Goal: Task Accomplishment & Management: Use online tool/utility

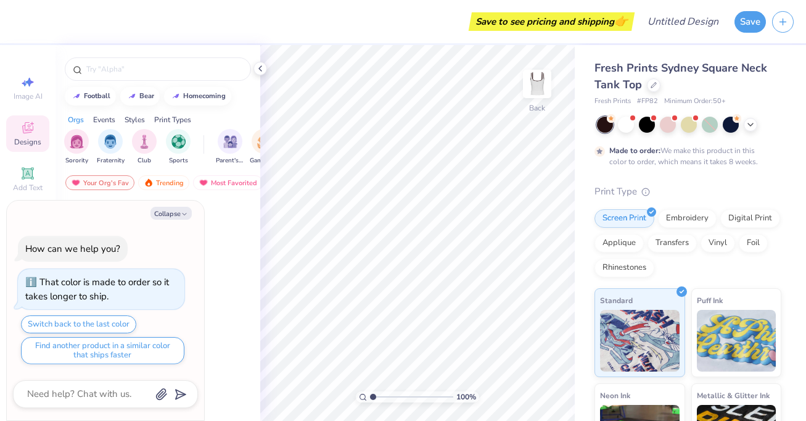
type textarea "x"
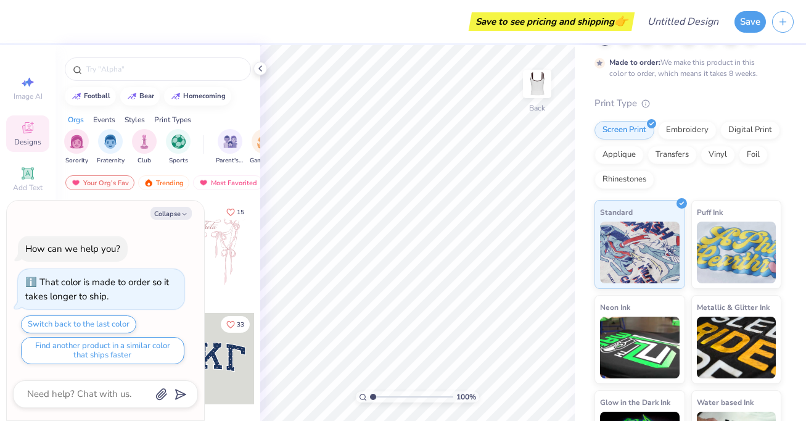
scroll to position [146, 0]
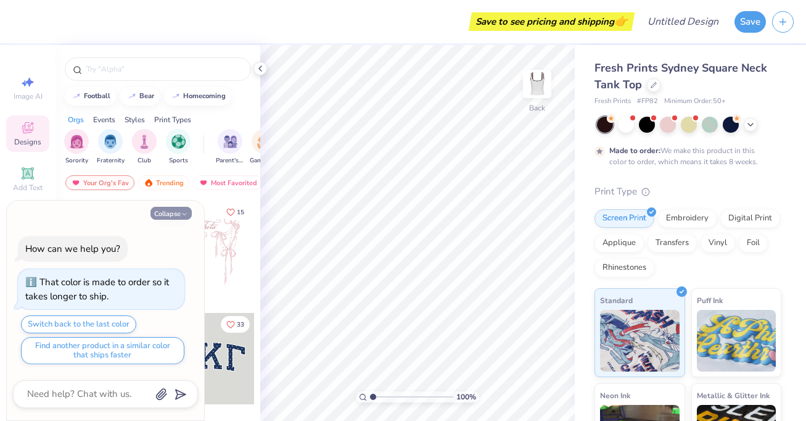
click at [179, 213] on button "Collapse" at bounding box center [170, 213] width 41 height 13
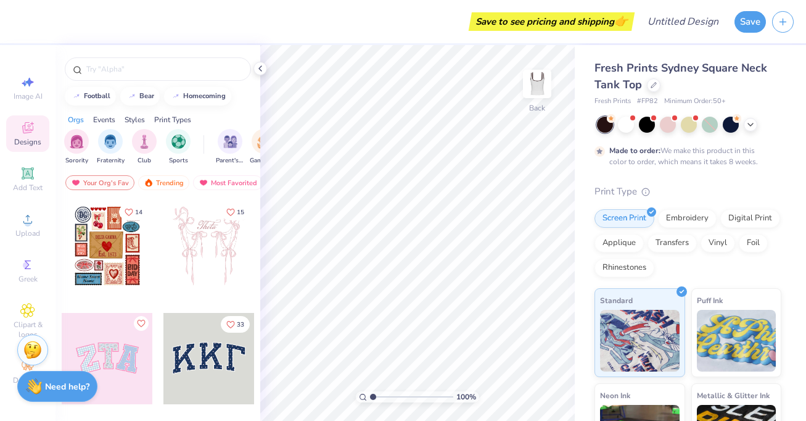
click at [64, 395] on div "Need help? Chat with us." at bounding box center [57, 386] width 80 height 31
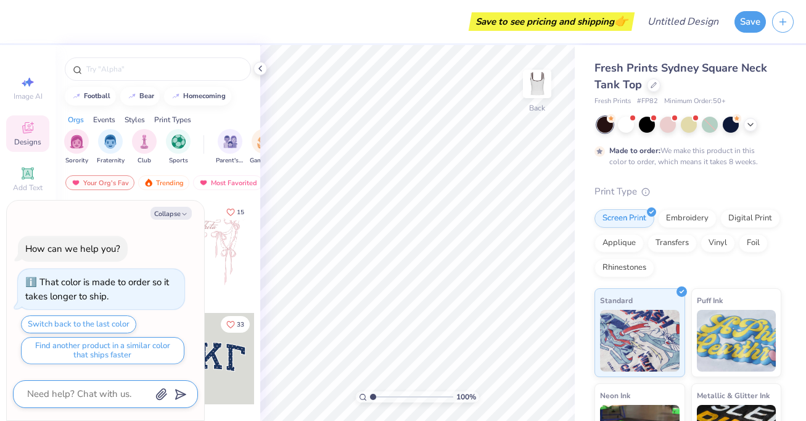
click at [80, 397] on textarea at bounding box center [88, 393] width 125 height 17
type textarea "x"
type textarea "H"
type textarea "x"
type textarea "Ho"
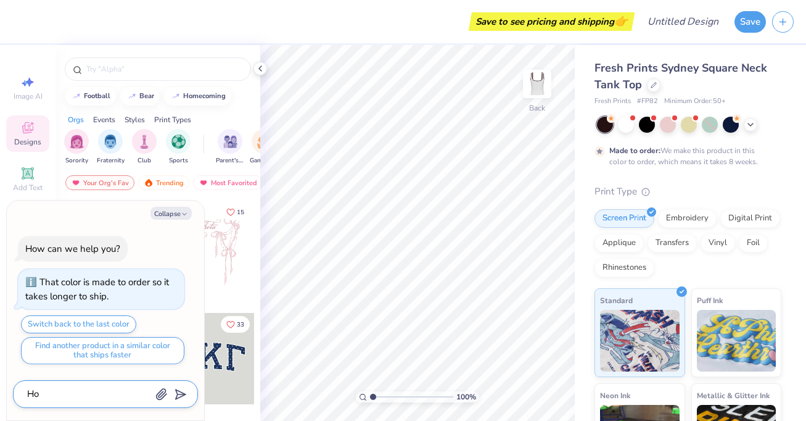
type textarea "x"
type textarea "How"
type textarea "x"
type textarea "How"
type textarea "x"
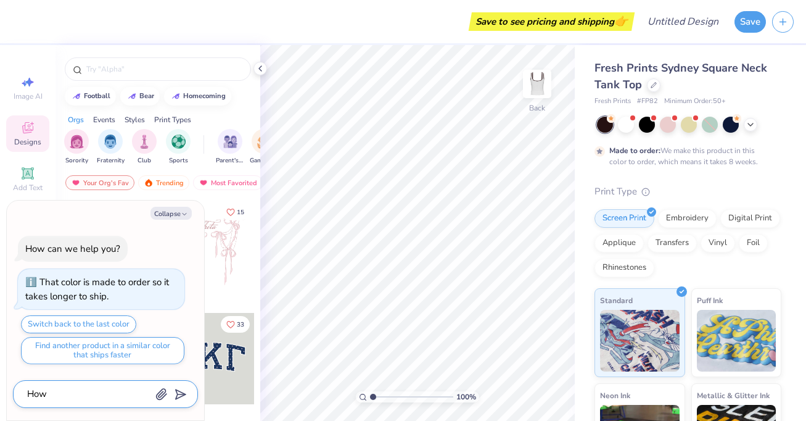
type textarea "How l"
type textarea "x"
type textarea "How lo"
type textarea "x"
type textarea "How [PERSON_NAME]"
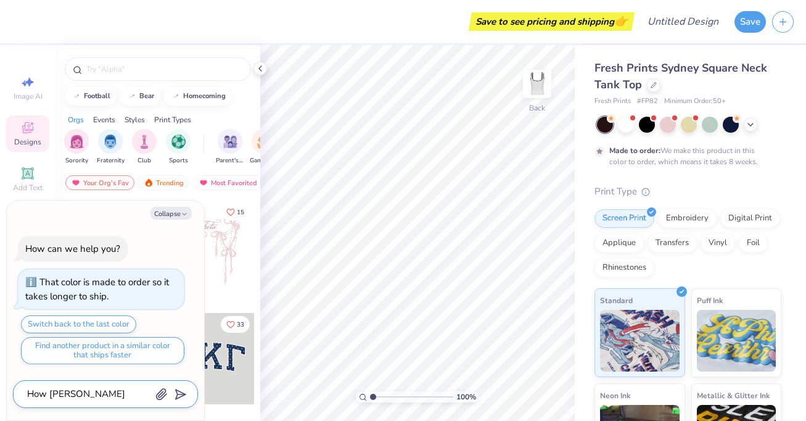
type textarea "x"
type textarea "How long"
type textarea "x"
type textarea "How long"
type textarea "x"
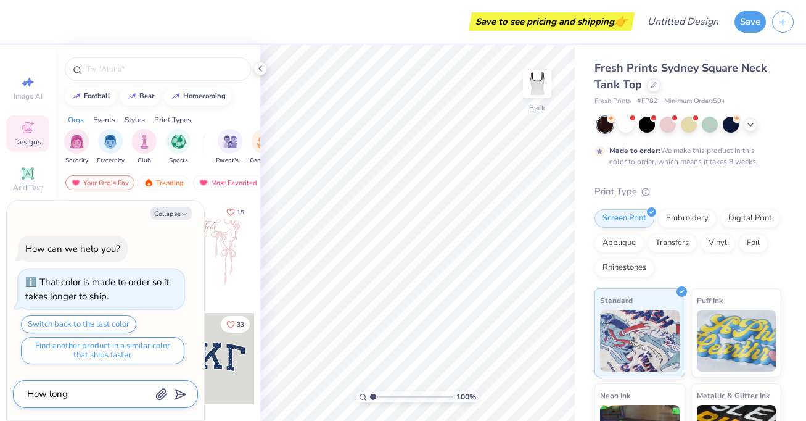
type textarea "How long d"
type textarea "x"
type textarea "How long do"
type textarea "x"
type textarea "How long doe"
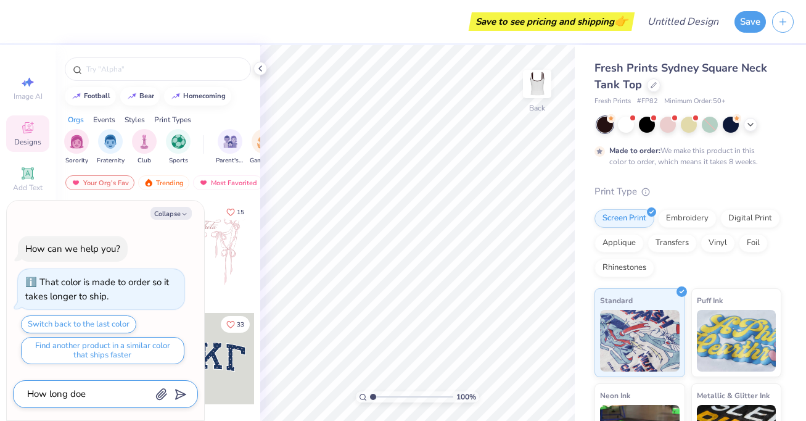
type textarea "x"
type textarea "How long does"
type textarea "x"
type textarea "How long does"
type textarea "x"
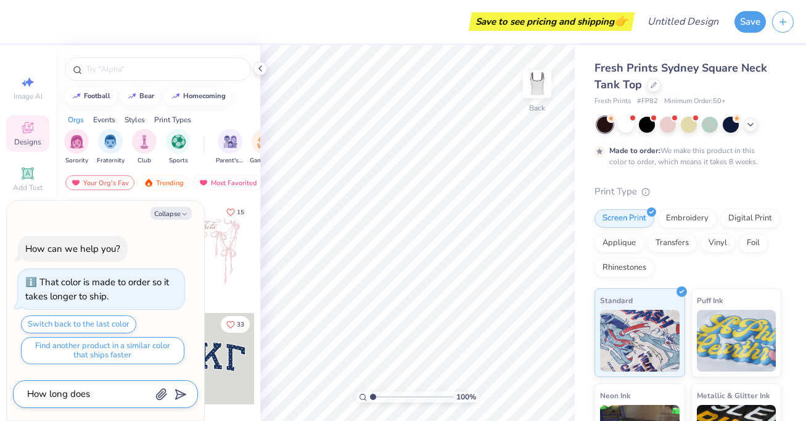
type textarea "How long does m"
type textarea "x"
type textarea "How long does ma"
type textarea "x"
type textarea "How long does mad"
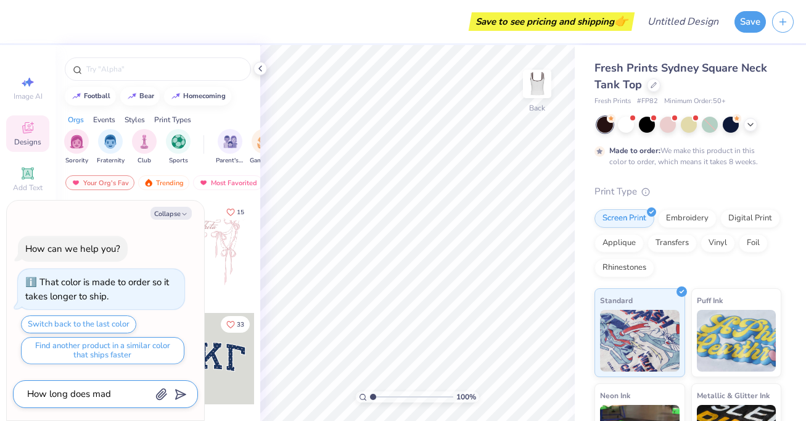
type textarea "x"
type textarea "How long does made"
type textarea "x"
type textarea "How long does made"
type textarea "x"
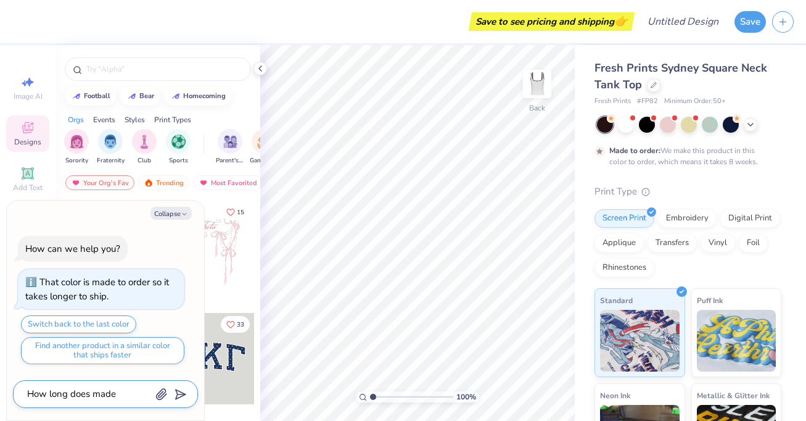
type textarea "How long does made t"
type textarea "x"
type textarea "How long does made to"
type textarea "x"
type textarea "How long does made to"
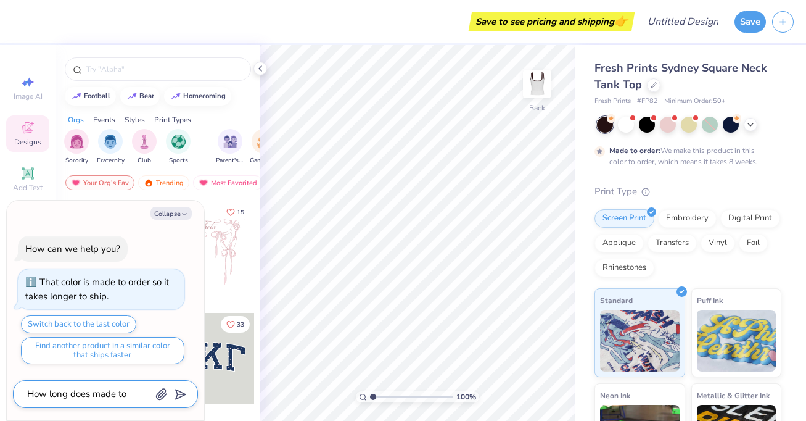
type textarea "x"
type textarea "How long does made to o"
type textarea "x"
type textarea "How long does made to or"
type textarea "x"
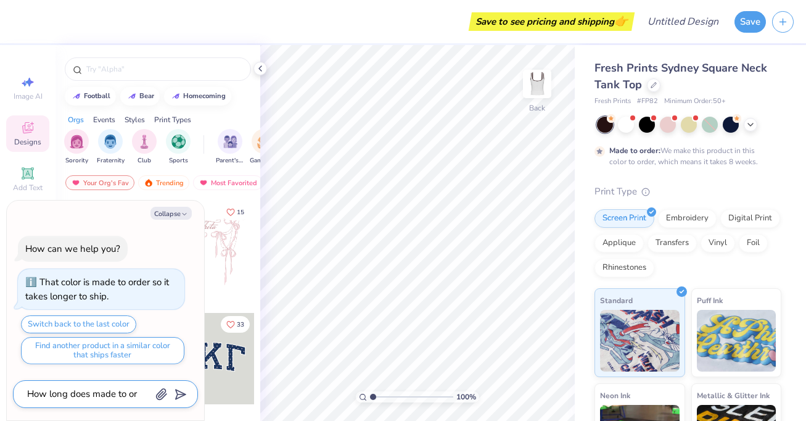
type textarea "How long does made to ord"
type textarea "x"
type textarea "How long does made to orde"
type textarea "x"
type textarea "How long does made to order"
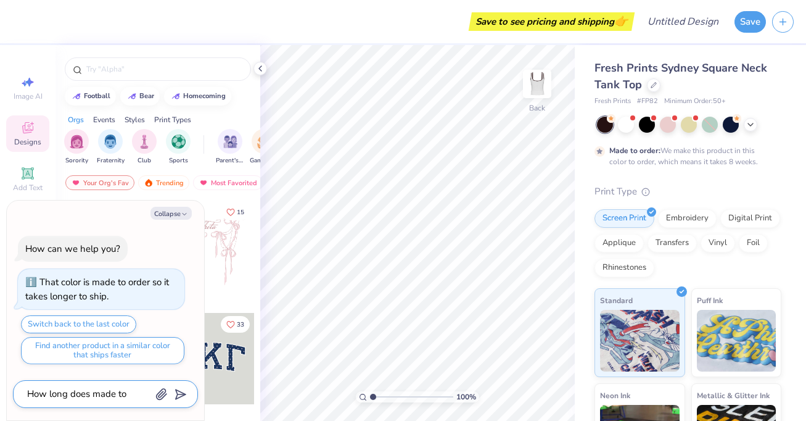
type textarea "x"
type textarea "How long does made to order"
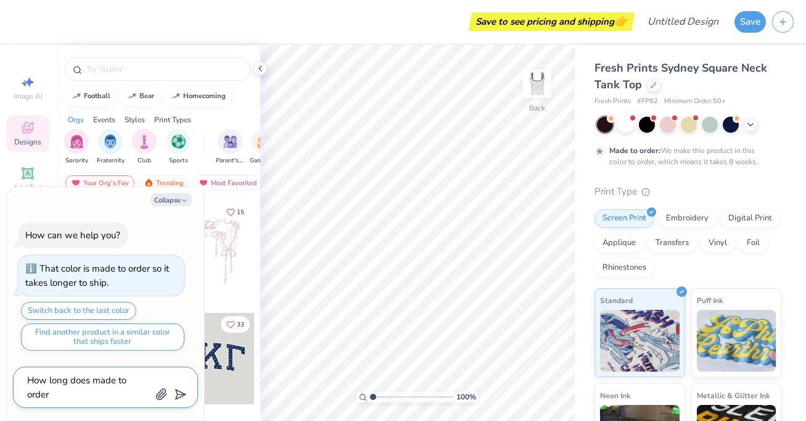
type textarea "x"
type textarea "How long does made to order t"
type textarea "x"
type textarea "How long does made to order ty"
type textarea "x"
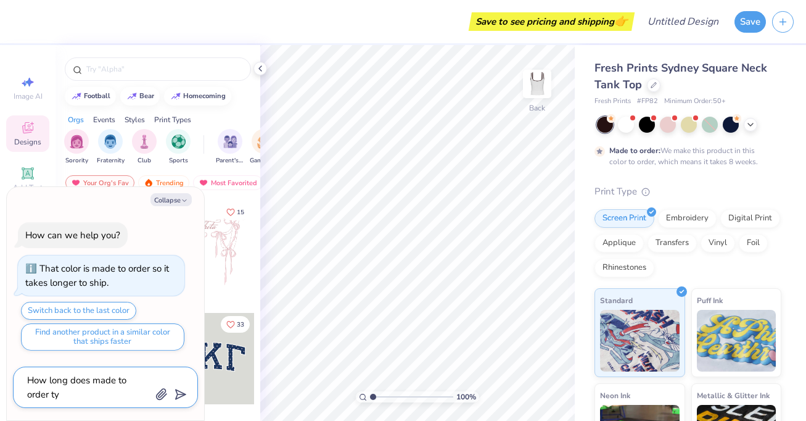
type textarea "How long does made to order typ"
type textarea "x"
type textarea "How long does made to order typic"
type textarea "x"
type textarea "How long does made to order typica"
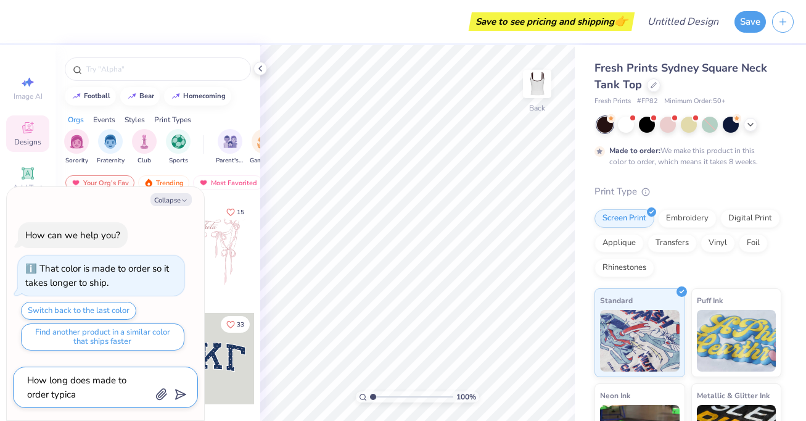
type textarea "x"
type textarea "How long does made to order typical"
type textarea "x"
type textarea "How long does made to order typicall"
type textarea "x"
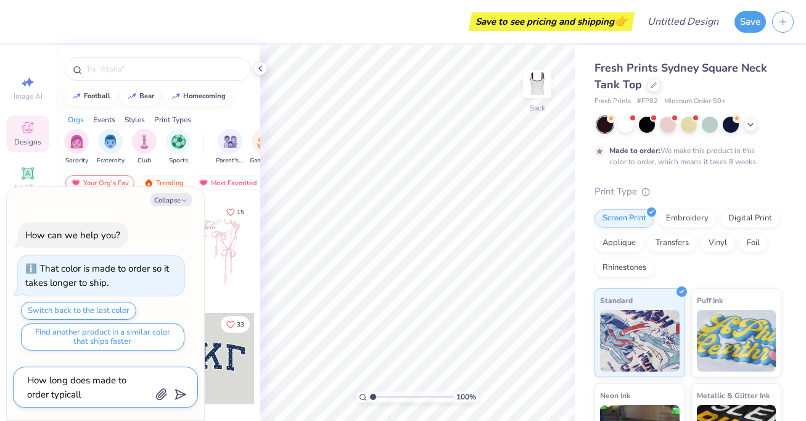
type textarea "How long does made to order typically"
type textarea "x"
type textarea "How long does made to order typically"
type textarea "x"
type textarea "How long does made to order typically t"
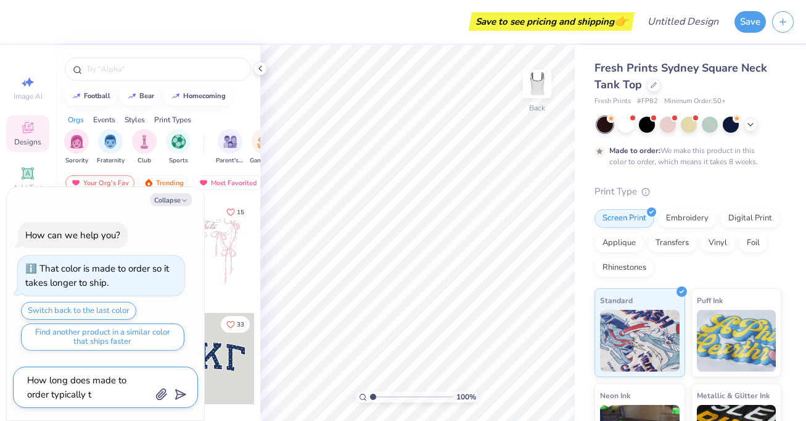
type textarea "x"
type textarea "How long does made to order typically ta"
type textarea "x"
type textarea "How long does made to order typically tae"
type textarea "x"
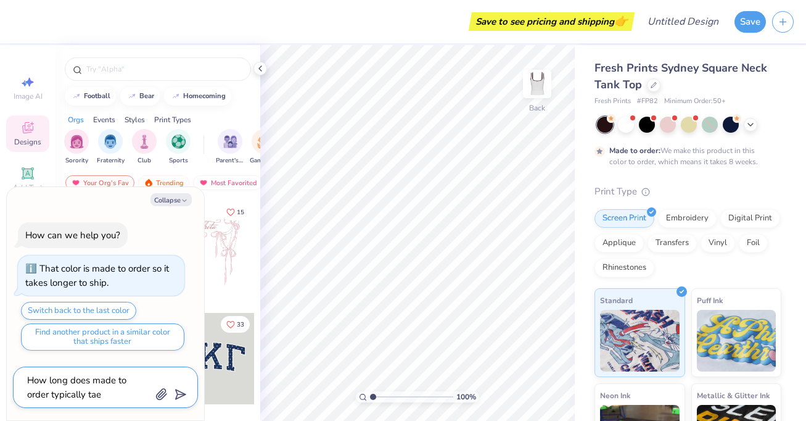
type textarea "How long does made to order typically ta"
type textarea "x"
type textarea "How long does made to order typically tak"
type textarea "x"
type textarea "How long does made to order typically take"
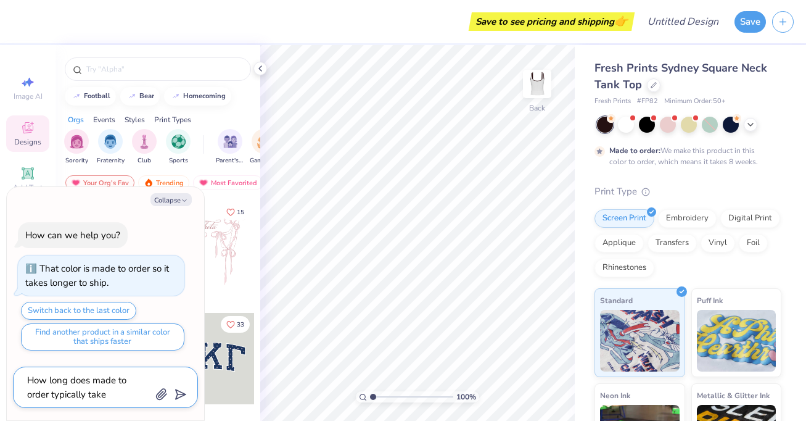
type textarea "x"
type textarea "How long does made to order typically take?"
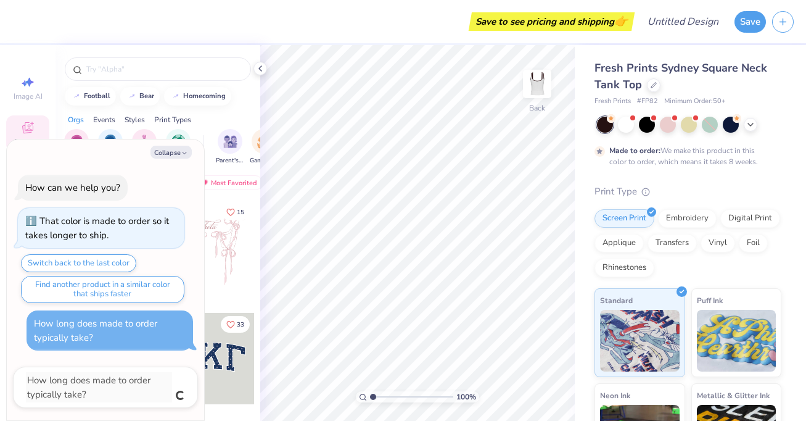
type textarea "x"
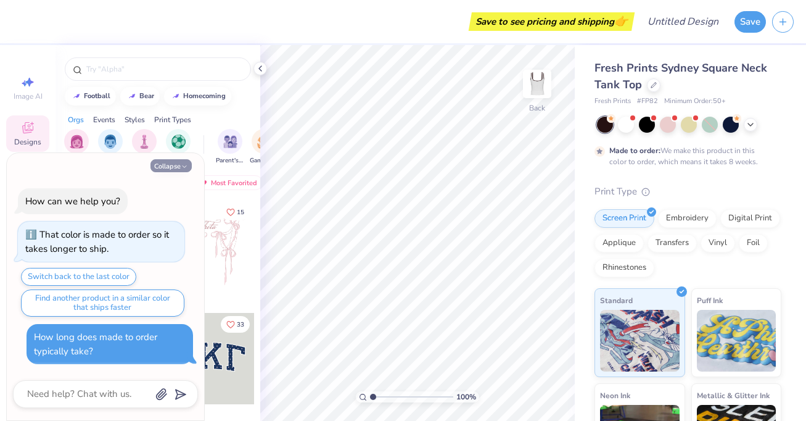
click at [172, 165] on button "Collapse" at bounding box center [170, 165] width 41 height 13
type textarea "x"
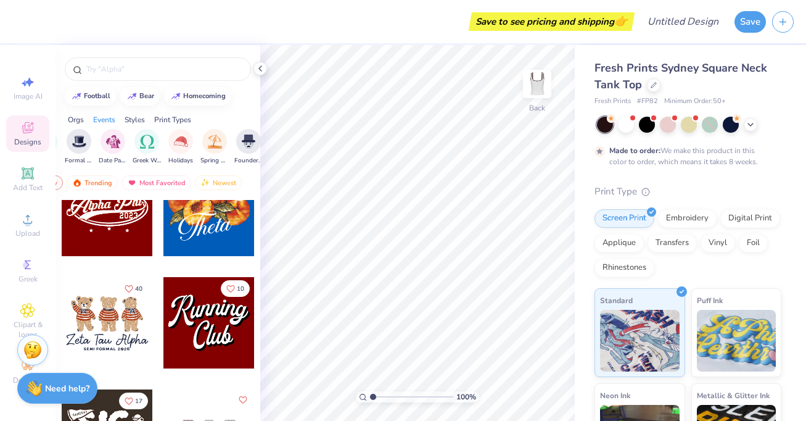
scroll to position [0, 401]
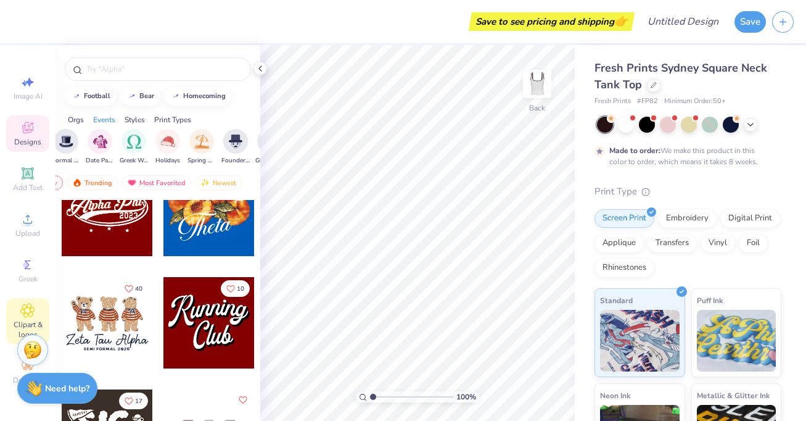
click at [27, 312] on icon at bounding box center [28, 310] width 6 height 6
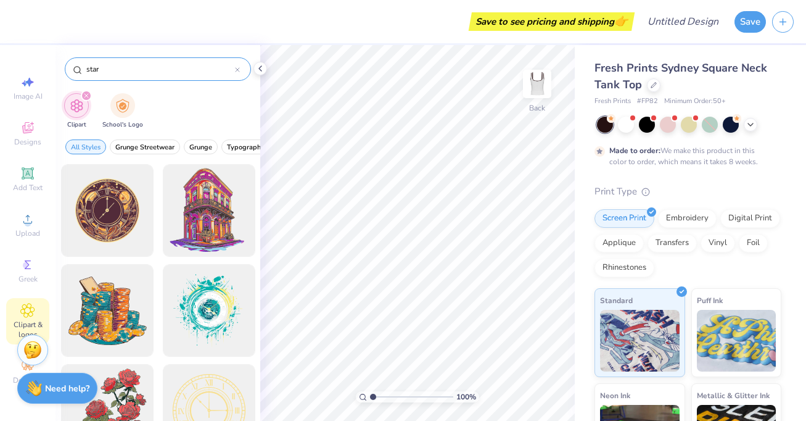
type input "star"
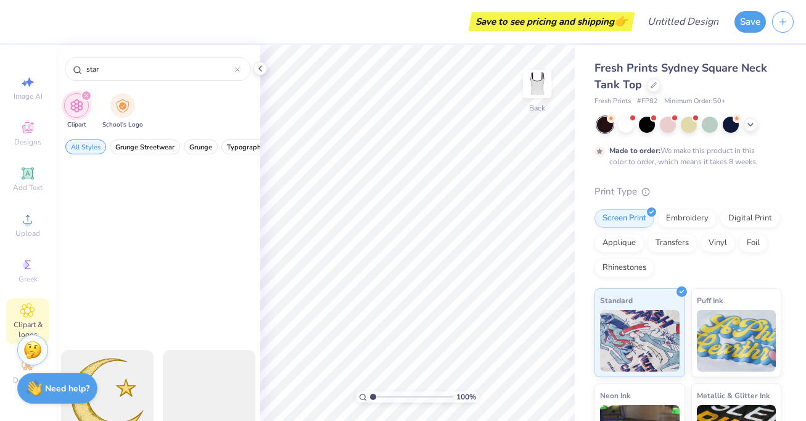
scroll to position [0, 0]
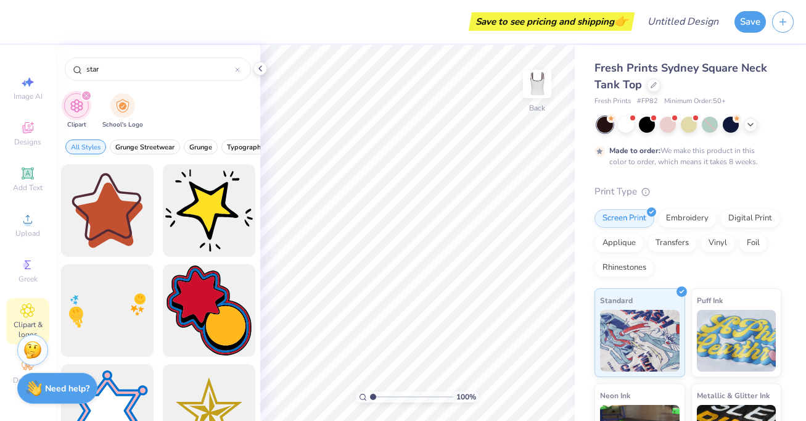
click at [88, 96] on icon "filter for Clipart" at bounding box center [86, 95] width 5 height 5
click at [236, 70] on icon at bounding box center [237, 69] width 5 height 5
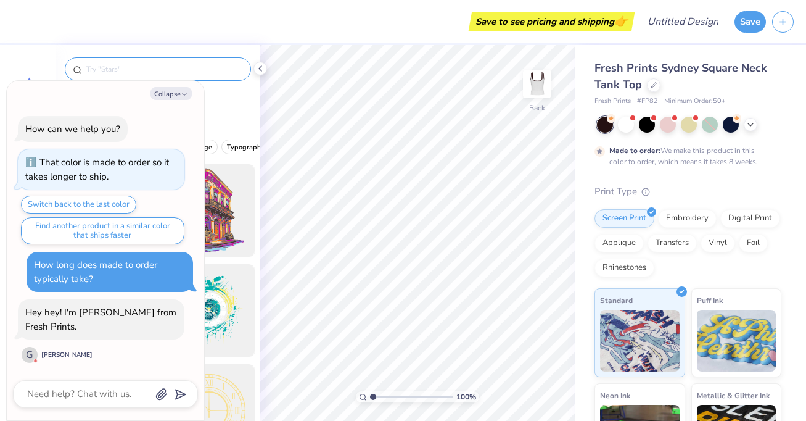
click at [105, 269] on div "How long does made to order typically take?" at bounding box center [95, 271] width 123 height 27
click at [97, 393] on textarea at bounding box center [88, 393] width 125 height 17
click at [36, 343] on div "Hey hey! I'm [PERSON_NAME] from Fresh Prints. G [PERSON_NAME]" at bounding box center [101, 331] width 166 height 65
click at [36, 356] on div "G" at bounding box center [30, 355] width 16 height 16
click at [63, 394] on textarea at bounding box center [88, 393] width 125 height 17
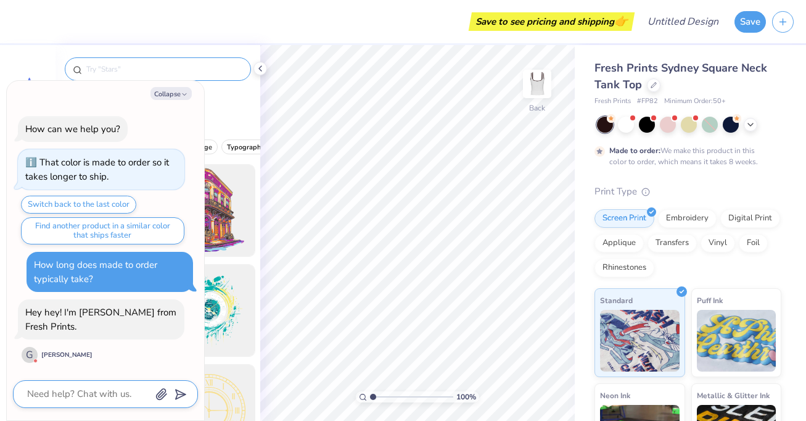
type textarea "x"
type textarea "H"
type textarea "x"
type textarea "Hi"
type textarea "x"
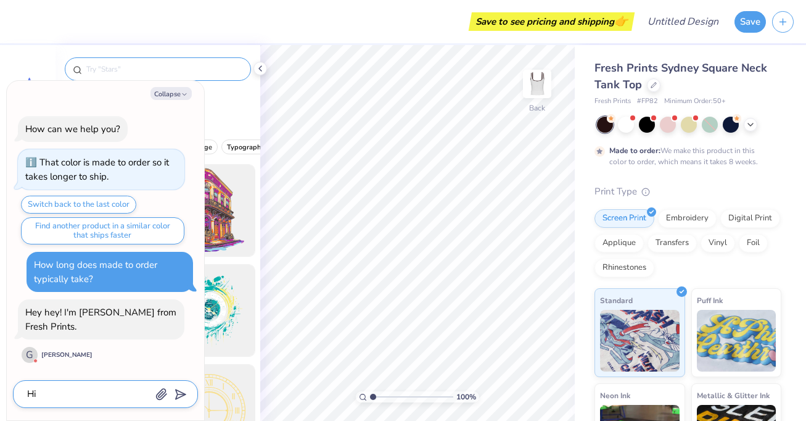
type textarea "Hi"
type textarea "x"
type textarea "Hi"
type textarea "x"
type textarea "Hi,"
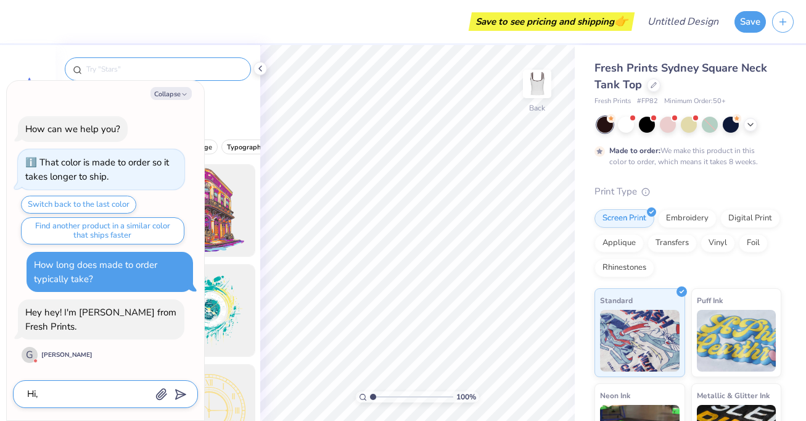
type textarea "x"
type textarea "Hi,"
type textarea "x"
type textarea "Hi, h"
type textarea "x"
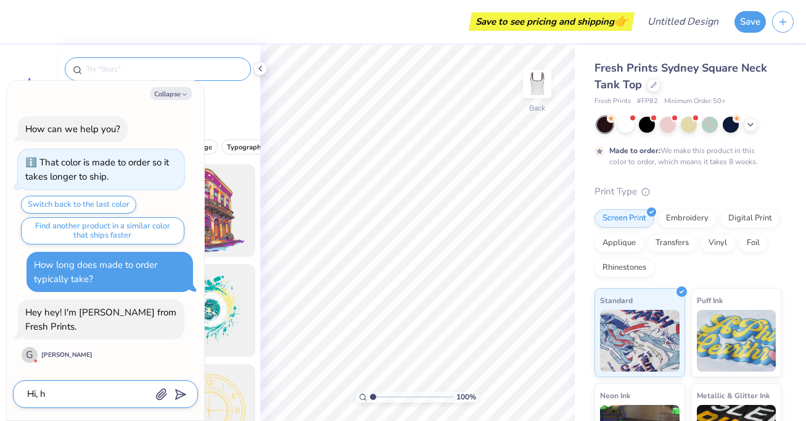
type textarea "Hi, ho"
type textarea "x"
type textarea "Hi, how"
type textarea "x"
type textarea "Hi, how"
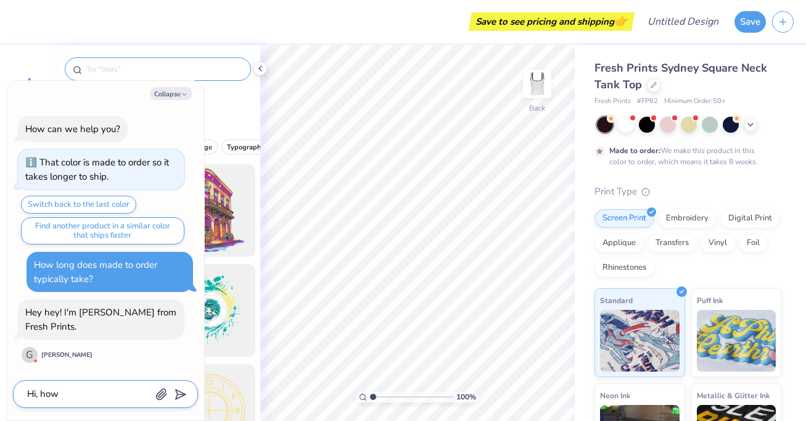
type textarea "x"
type textarea "Hi, how l"
type textarea "x"
type textarea "Hi, how li"
type textarea "x"
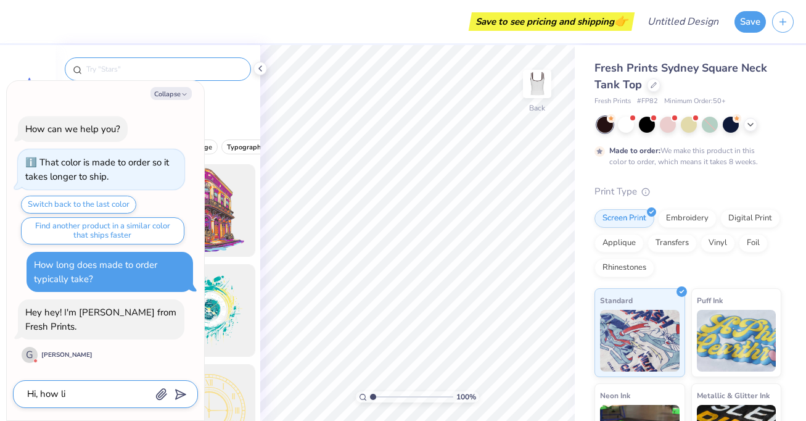
type textarea "Hi, how [PERSON_NAME]"
type textarea "x"
type textarea "Hi, how ling"
type textarea "x"
type textarea "Hi, how ling"
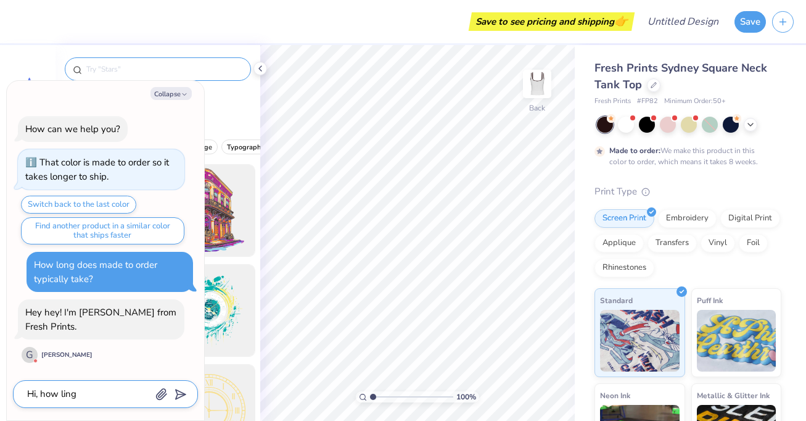
type textarea "x"
type textarea "Hi, how ling d"
type textarea "x"
type textarea "Hi, how ling do"
type textarea "x"
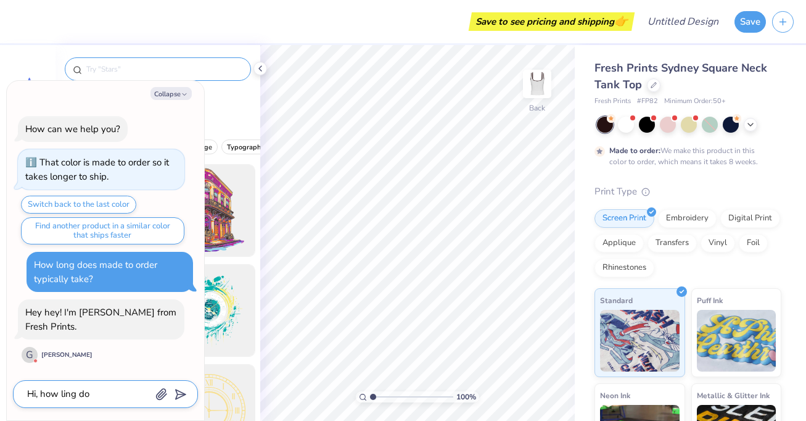
type textarea "Hi, how [PERSON_NAME]"
type textarea "x"
type textarea "Hi, how [PERSON_NAME] does"
type textarea "x"
type textarea "Hi, how [PERSON_NAME] does"
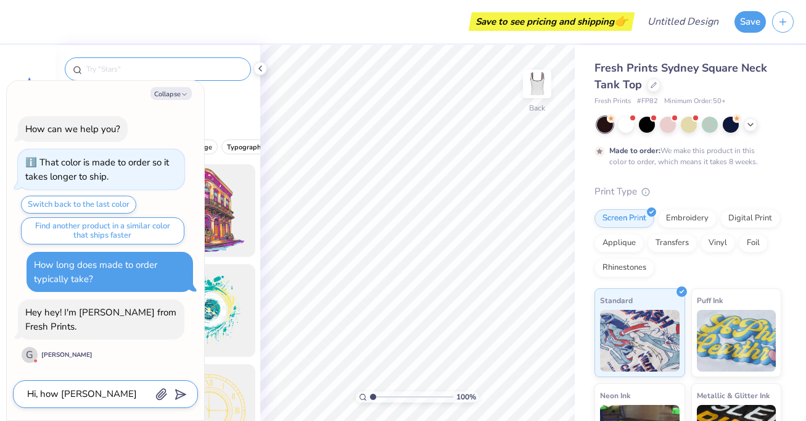
type textarea "x"
type textarea "Hi, how [PERSON_NAME] does m"
type textarea "x"
type textarea "Hi, how [PERSON_NAME] does ma"
type textarea "x"
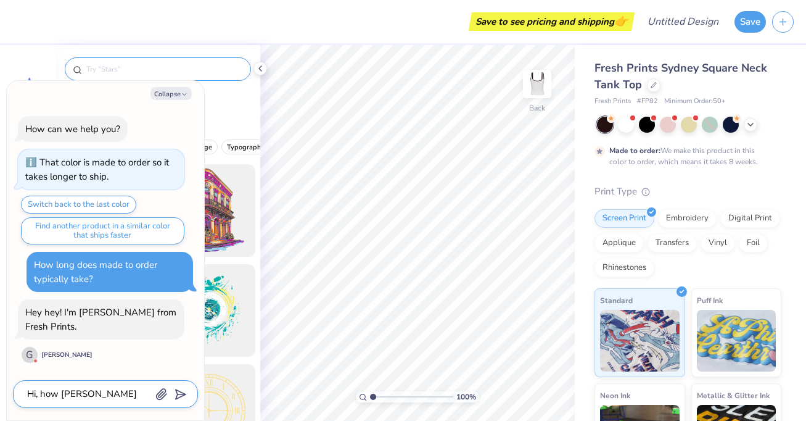
type textarea "Hi, how [PERSON_NAME] does mak"
type textarea "x"
type textarea "Hi, how [PERSON_NAME] does mak"
type textarea "x"
type textarea "Hi, how [PERSON_NAME] does mak"
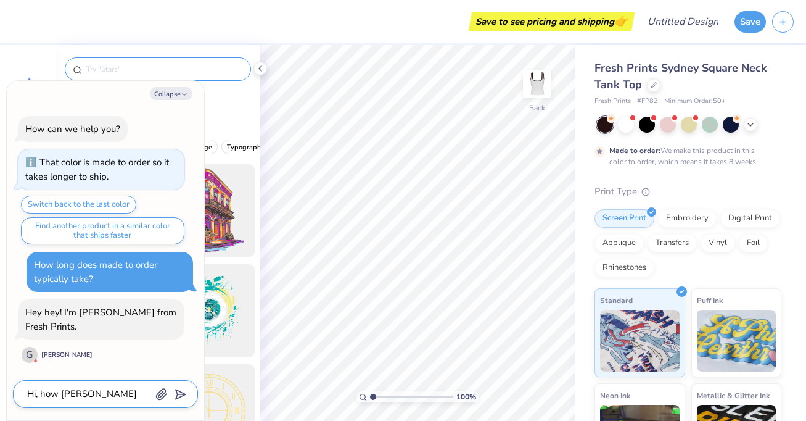
type textarea "x"
type textarea "Hi, how [PERSON_NAME] does make"
type textarea "x"
type textarea "Hi, how [PERSON_NAME] does make"
type textarea "x"
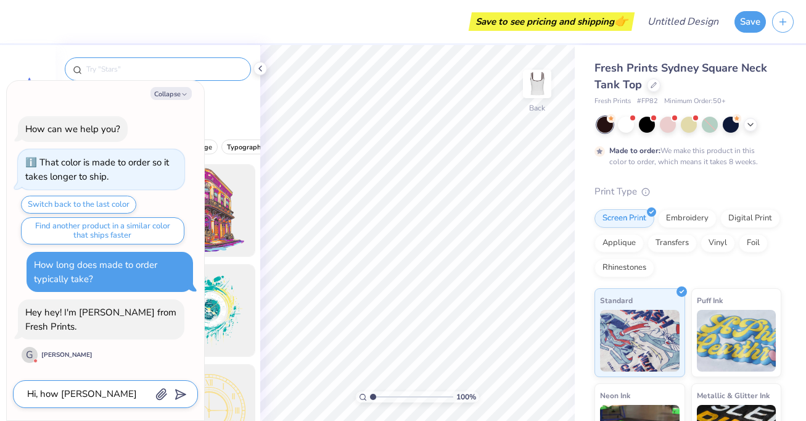
type textarea "Hi, how [PERSON_NAME] does make"
type textarea "x"
type textarea "Hi, how [PERSON_NAME] does mak"
type textarea "x"
type textarea "Hi, how [PERSON_NAME] does ma"
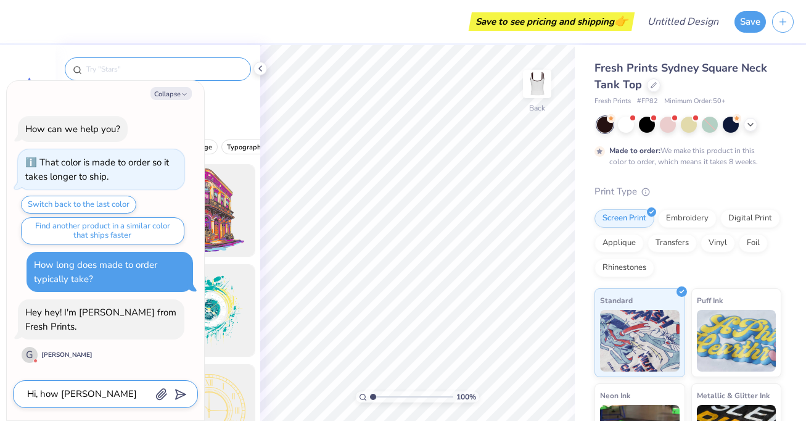
type textarea "x"
type textarea "Hi, how [PERSON_NAME] does mad"
type textarea "x"
type textarea "Hi, how [PERSON_NAME] does made"
type textarea "x"
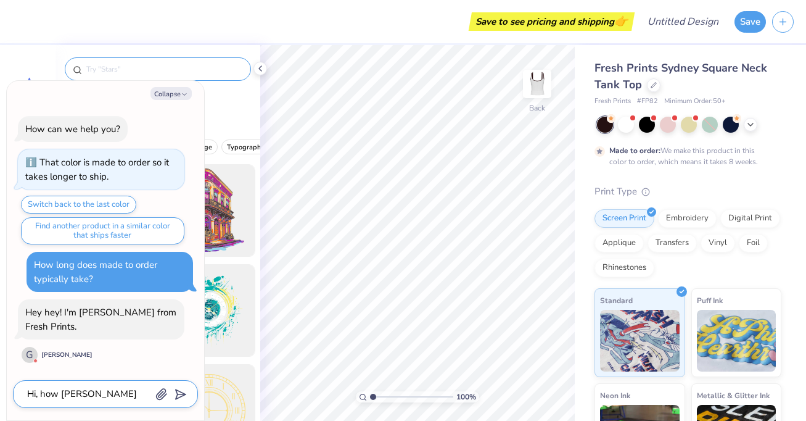
type textarea "Hi, how [PERSON_NAME] does made"
type textarea "x"
type textarea "Hi, how [PERSON_NAME] does made t"
type textarea "x"
type textarea "Hi, how [PERSON_NAME] does made to"
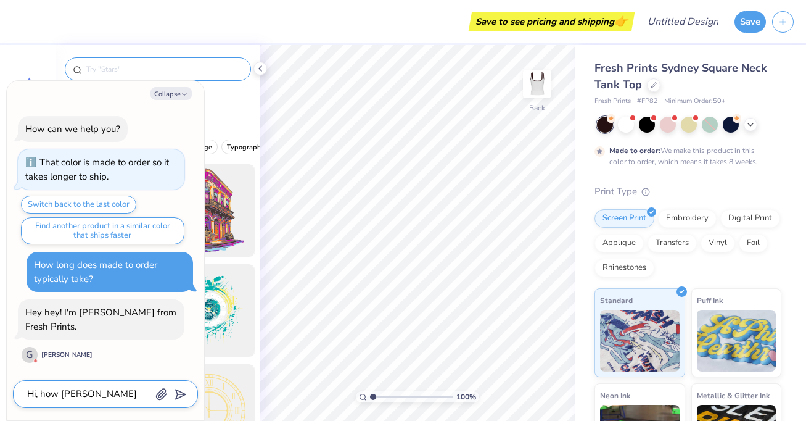
type textarea "x"
type textarea "Hi, how [PERSON_NAME] does made to"
type textarea "x"
type textarea "Hi, how [PERSON_NAME] does made to o"
type textarea "x"
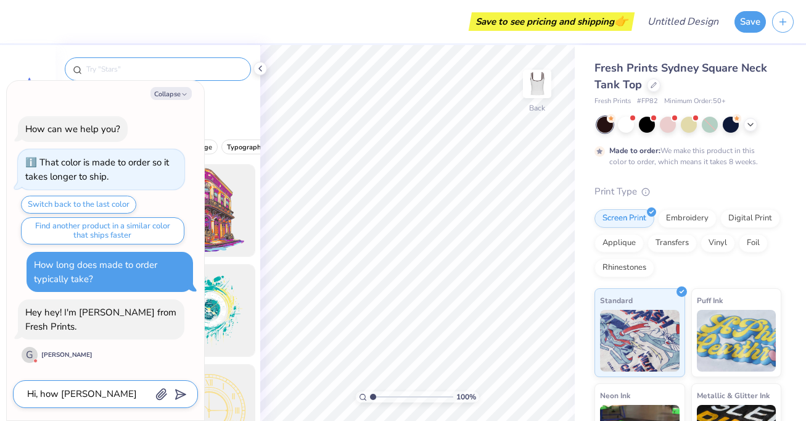
type textarea "Hi, how [PERSON_NAME] does made to or"
type textarea "x"
type textarea "Hi, how [PERSON_NAME] does made to ord"
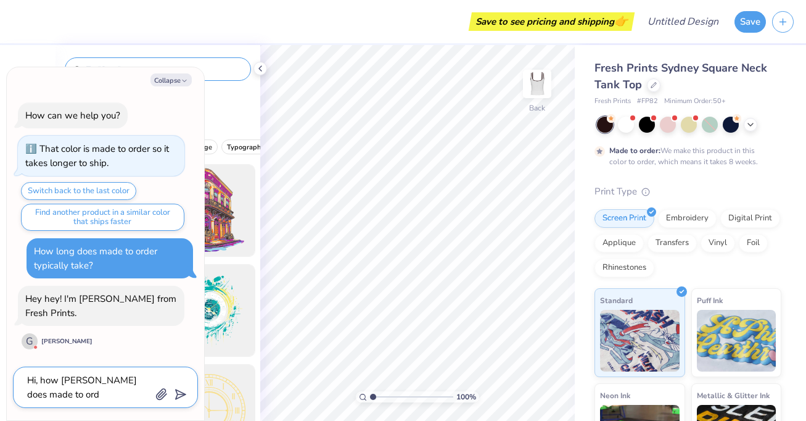
type textarea "x"
type textarea "Hi, how [PERSON_NAME] does made to orde"
type textarea "x"
type textarea "Hi, how [PERSON_NAME] does made to order"
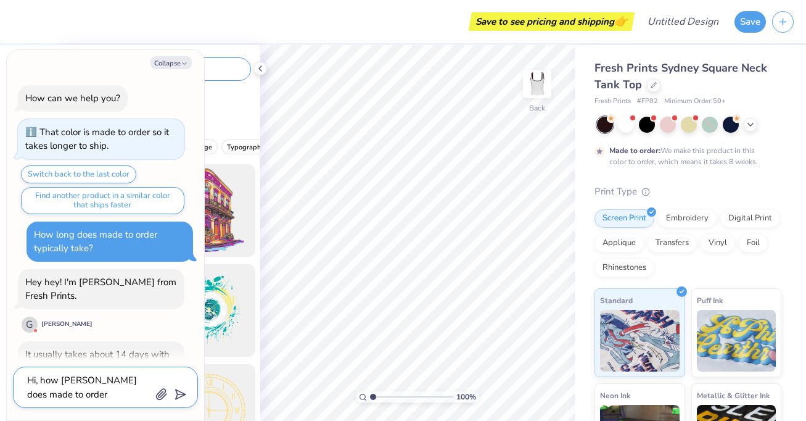
scroll to position [97, 0]
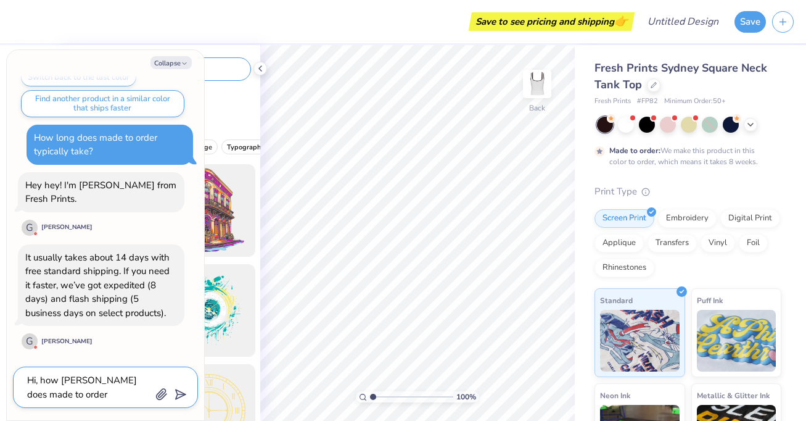
type textarea "x"
type textarea "Hi, how [PERSON_NAME] does made to order"
drag, startPoint x: 60, startPoint y: 394, endPoint x: 18, endPoint y: 376, distance: 46.4
click at [18, 376] on div "Hi, how [PERSON_NAME] does made to order" at bounding box center [105, 386] width 185 height 41
type textarea "x"
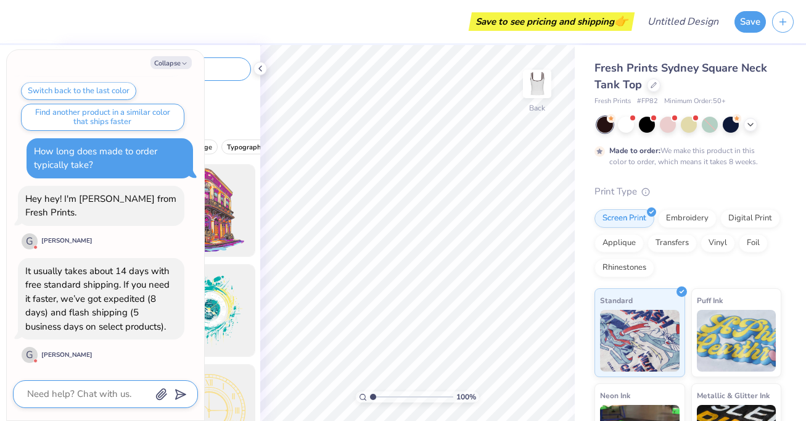
scroll to position [83, 0]
click at [166, 65] on button "Collapse" at bounding box center [170, 62] width 41 height 13
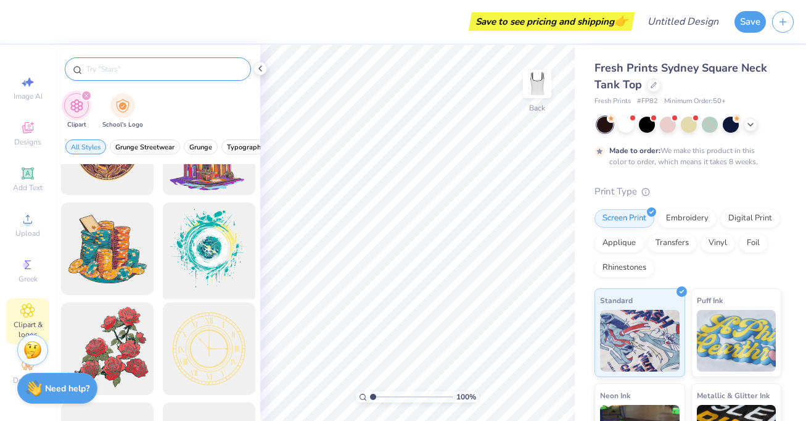
scroll to position [0, 0]
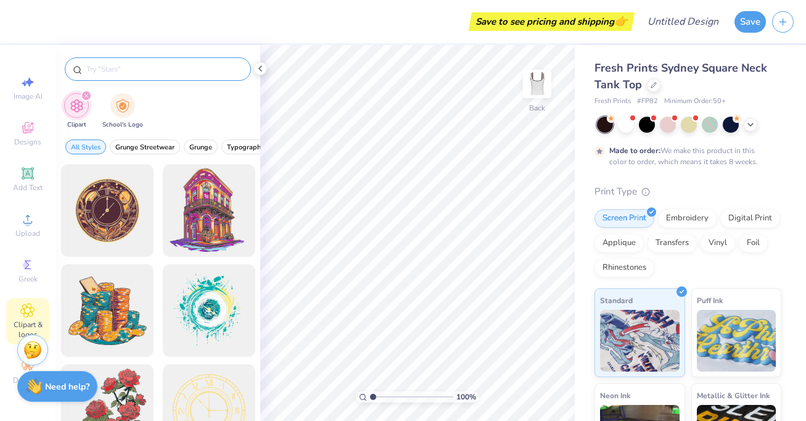
click at [60, 384] on strong "Need help?" at bounding box center [67, 386] width 44 height 12
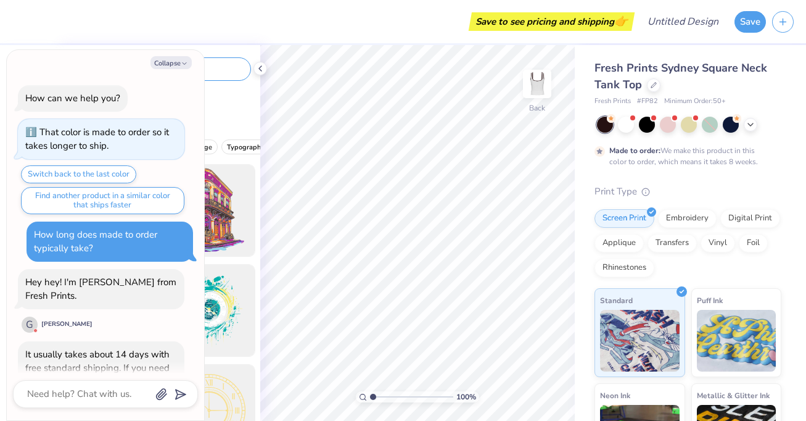
scroll to position [83, 0]
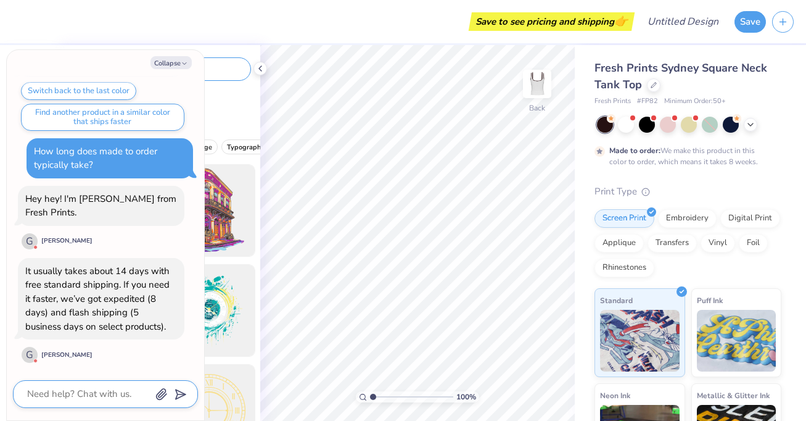
click at [92, 388] on textarea at bounding box center [88, 393] width 125 height 17
type textarea "x"
type textarea "O"
type textarea "x"
type textarea "Ok"
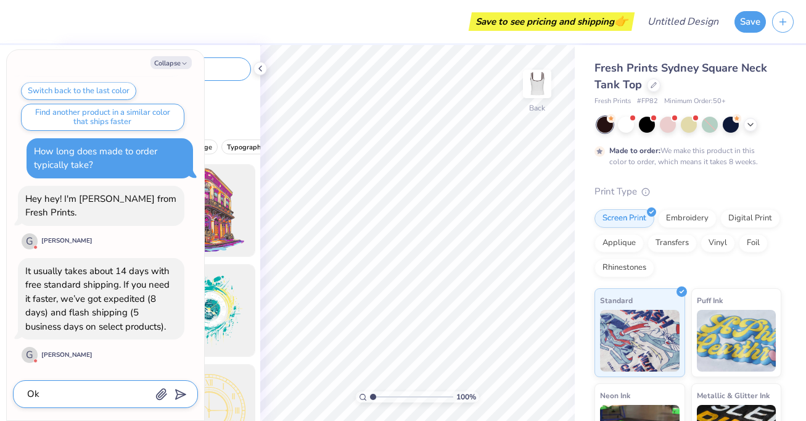
type textarea "x"
type textarea "Oka"
type textarea "x"
type textarea "Okay"
type textarea "x"
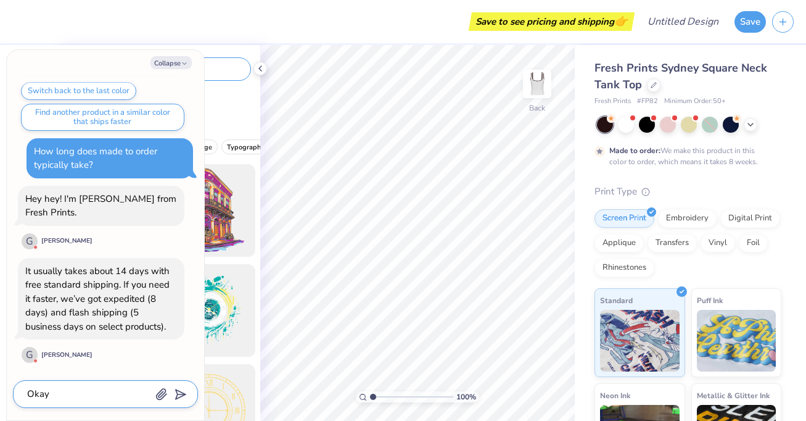
type textarea "Okay"
type textarea "x"
type textarea "Okay a"
type textarea "x"
type textarea "Okay am"
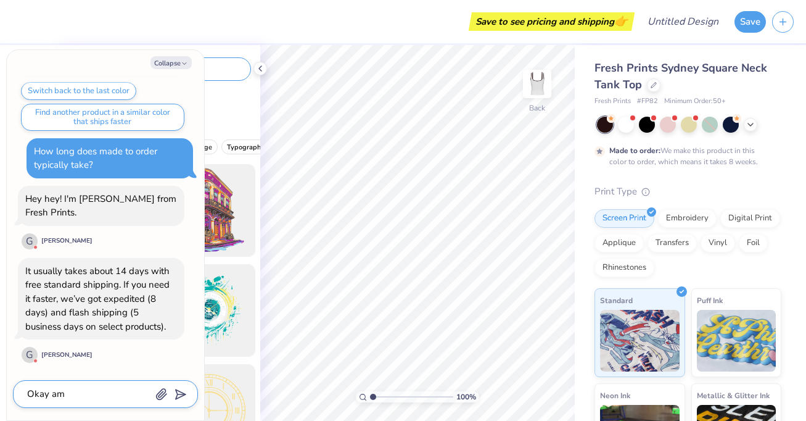
type textarea "x"
type textarea "Okay ama"
type textarea "x"
type textarea "Okay amaz"
type textarea "x"
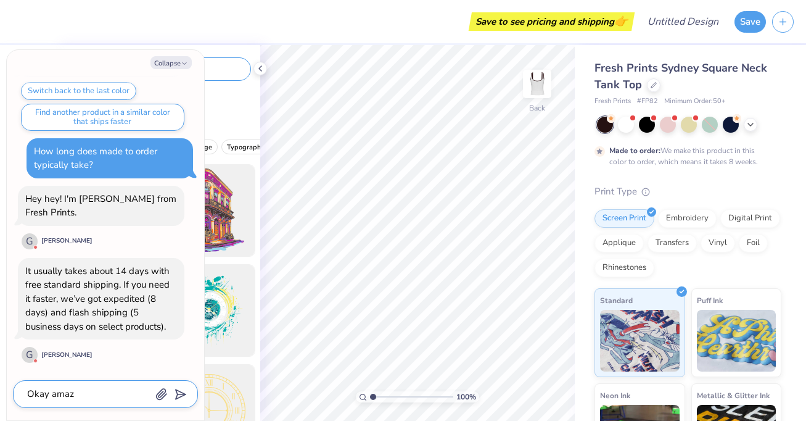
type textarea "Okay amazi"
type textarea "x"
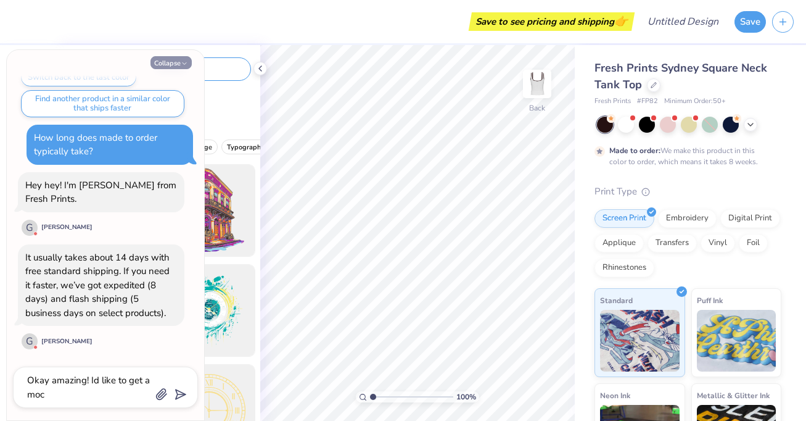
click at [179, 57] on button "Collapse" at bounding box center [170, 62] width 41 height 13
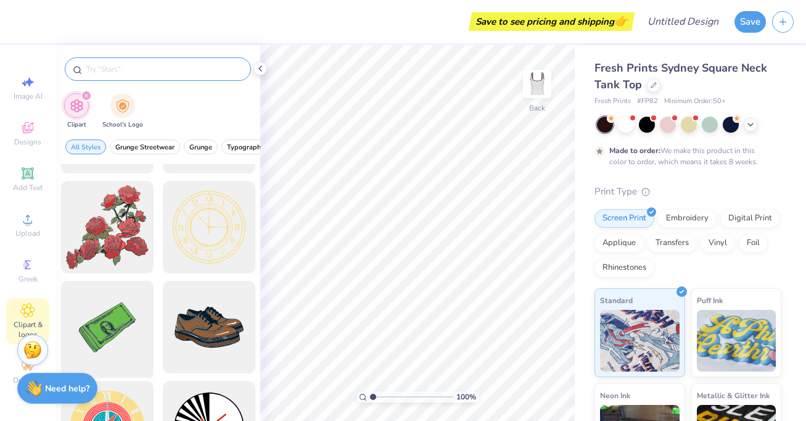
scroll to position [0, 0]
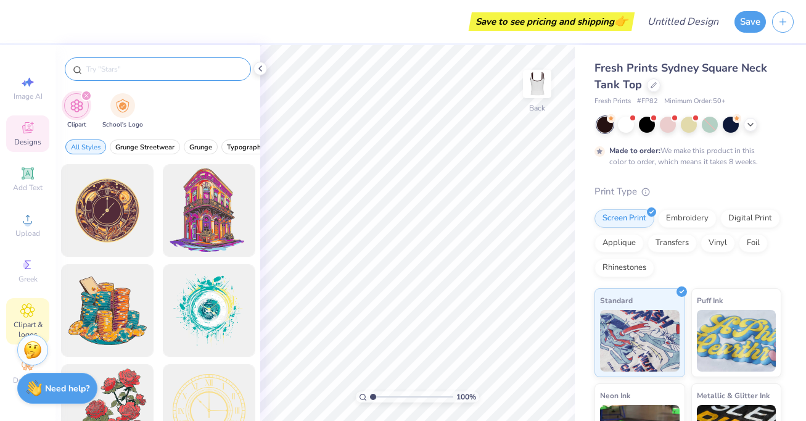
click at [26, 131] on icon at bounding box center [28, 129] width 10 height 8
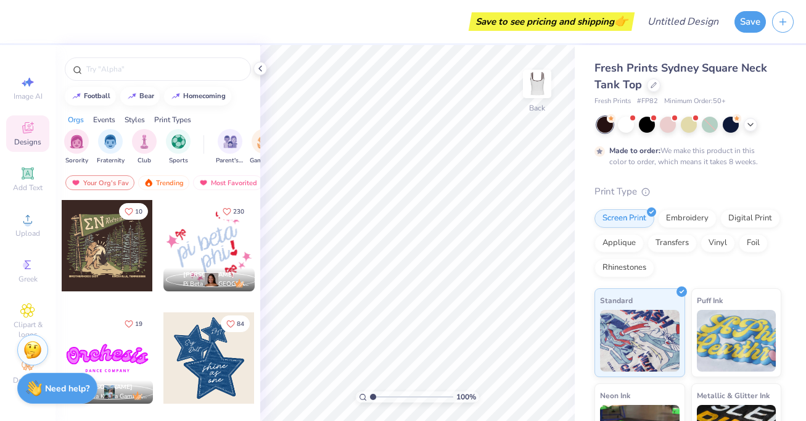
scroll to position [1895, 0]
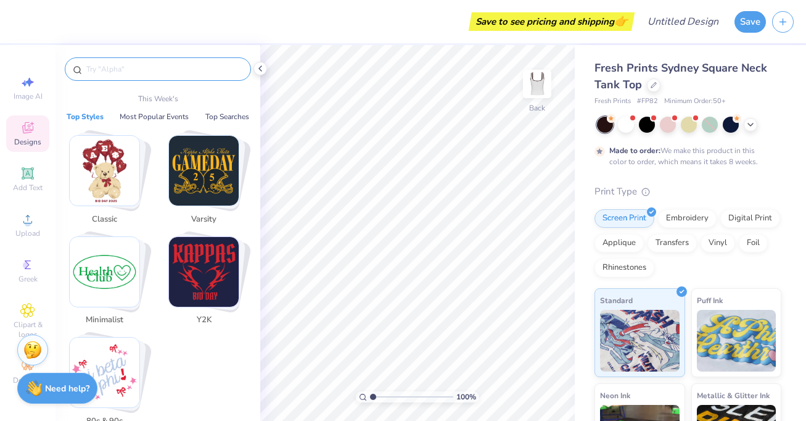
click at [124, 65] on input "text" at bounding box center [164, 69] width 158 height 12
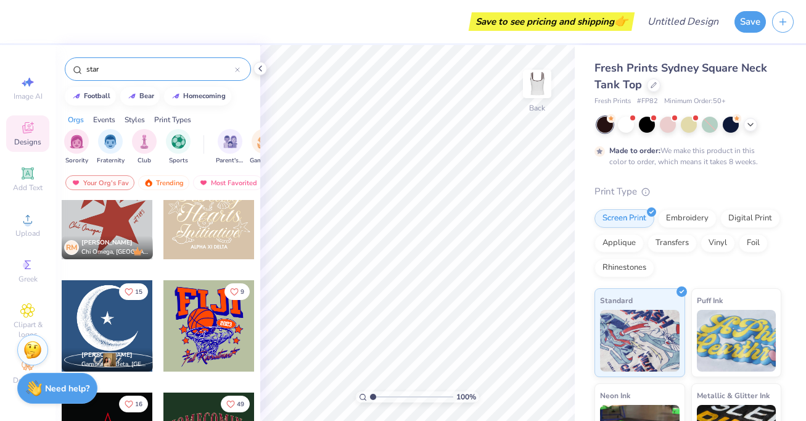
scroll to position [3073, 0]
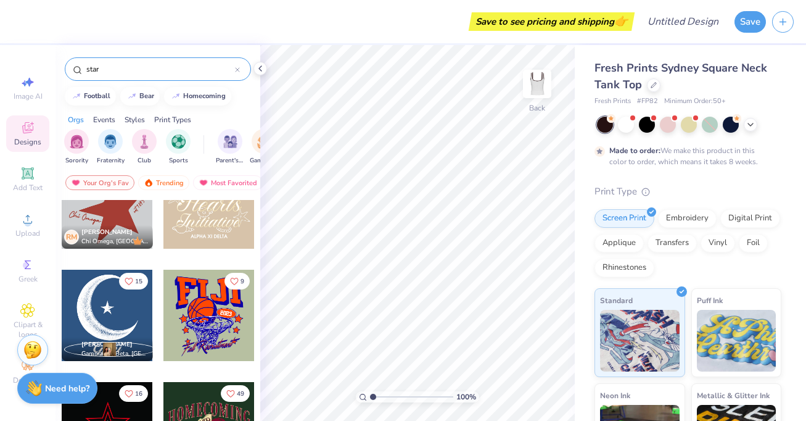
click at [117, 216] on div at bounding box center [107, 202] width 91 height 91
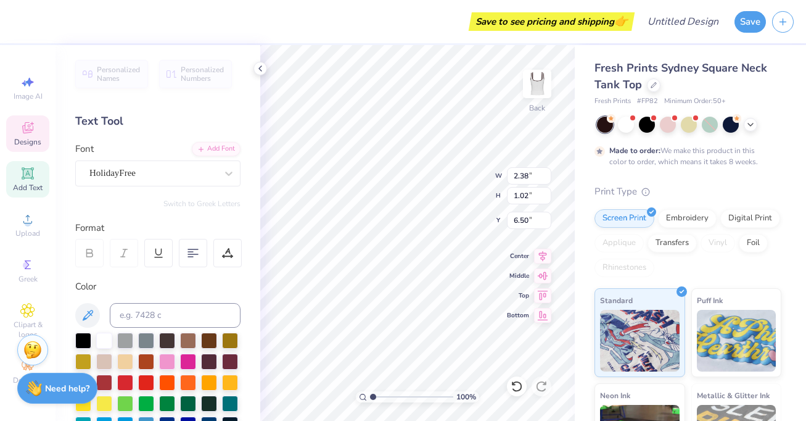
scroll to position [1, 0]
click at [465, 194] on div "100 % Back W 5.17 5.17 " H 3.28 3.28 " Y 2.37 2.37 " Center Middle Top Bottom" at bounding box center [417, 233] width 314 height 376
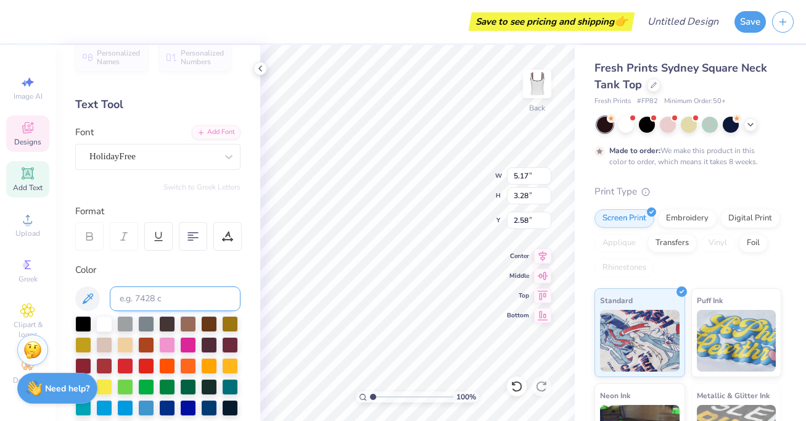
scroll to position [18, 0]
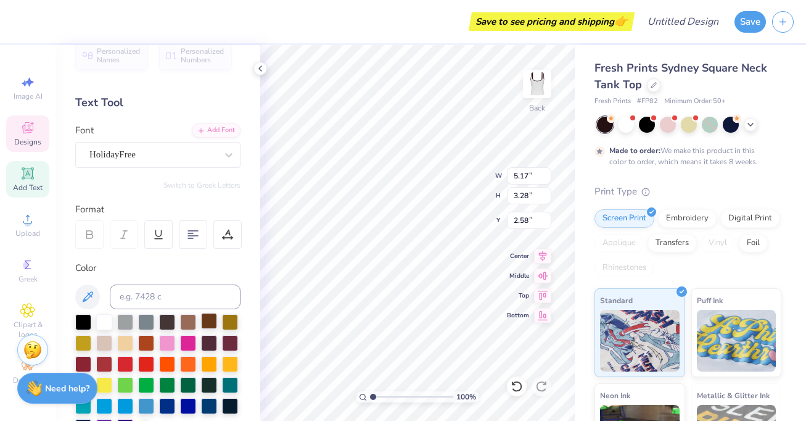
click at [210, 322] on div at bounding box center [209, 321] width 16 height 16
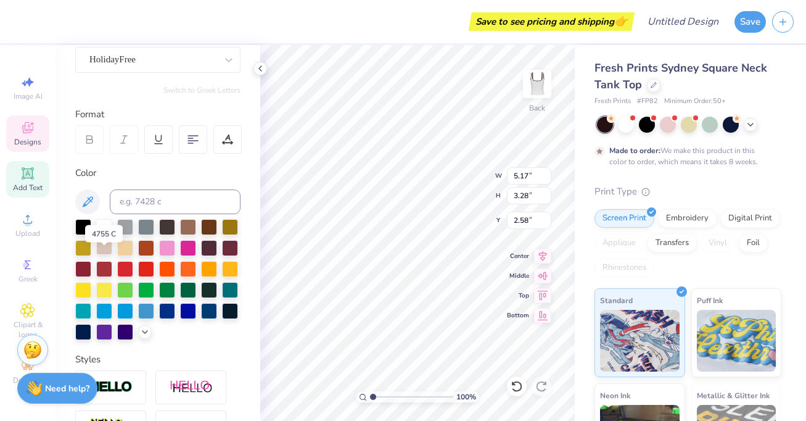
scroll to position [125, 0]
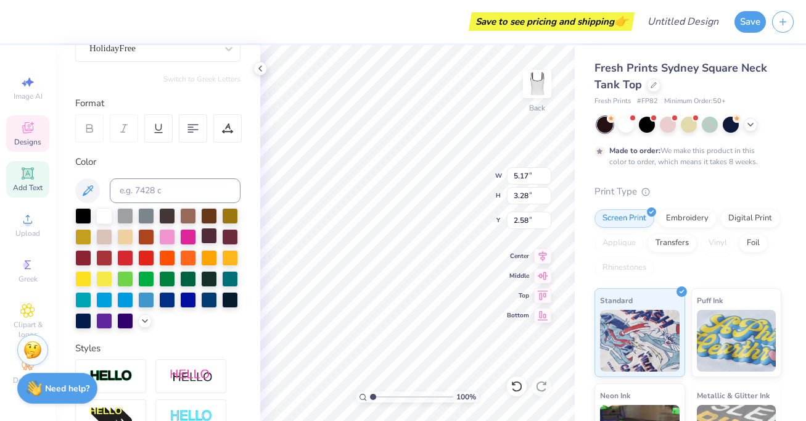
click at [208, 234] on div at bounding box center [209, 236] width 16 height 16
click at [81, 211] on div at bounding box center [83, 215] width 16 height 16
click at [216, 231] on div at bounding box center [209, 236] width 16 height 16
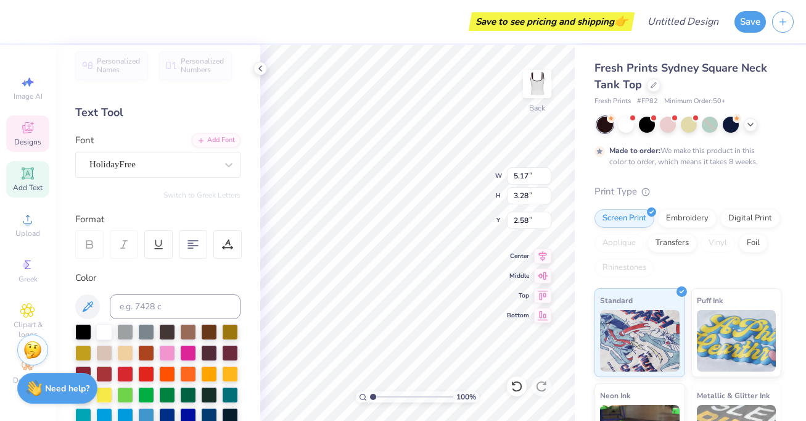
scroll to position [0, 0]
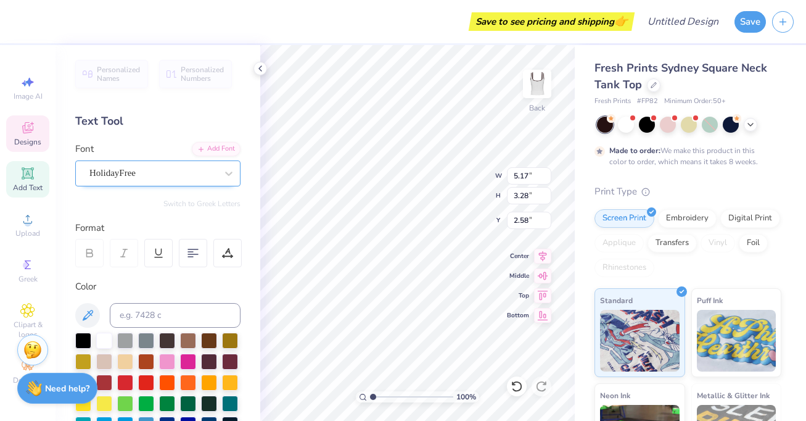
click at [146, 173] on div "HolidayFree" at bounding box center [152, 172] width 129 height 19
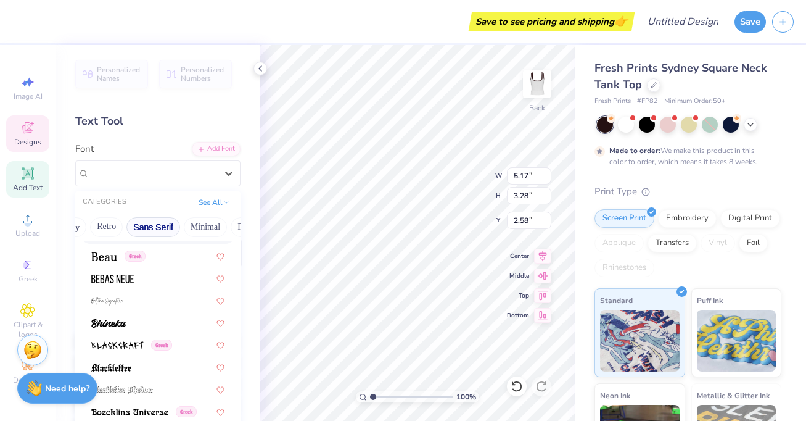
scroll to position [0, 176]
click at [135, 228] on button "Calligraphy" at bounding box center [130, 227] width 54 height 20
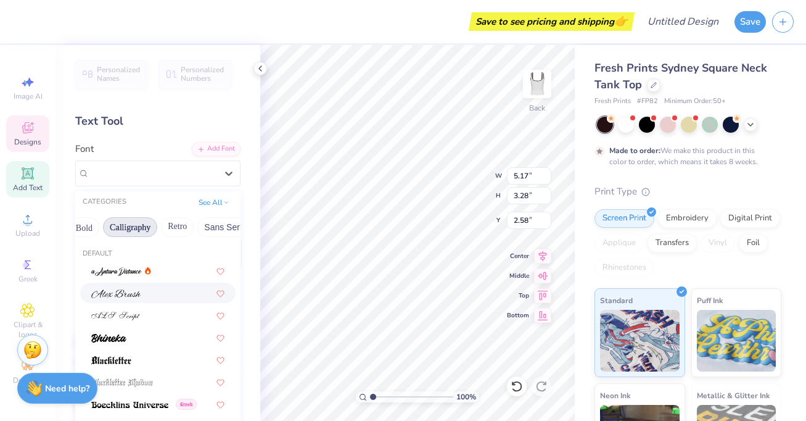
click at [149, 292] on div at bounding box center [157, 292] width 133 height 13
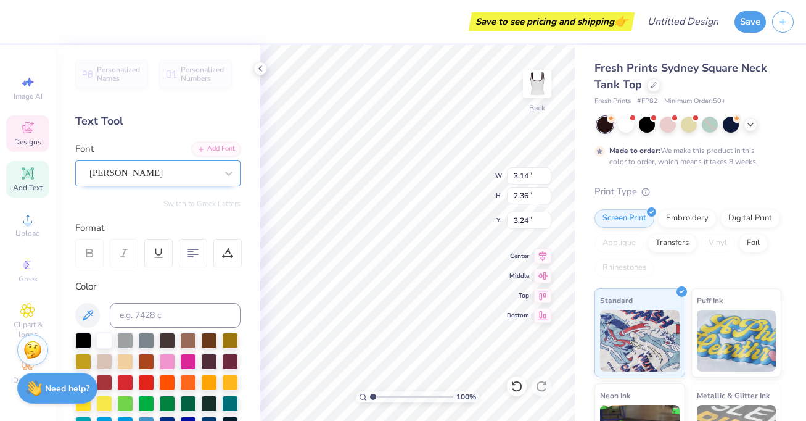
click at [158, 173] on div "[PERSON_NAME]" at bounding box center [152, 172] width 129 height 19
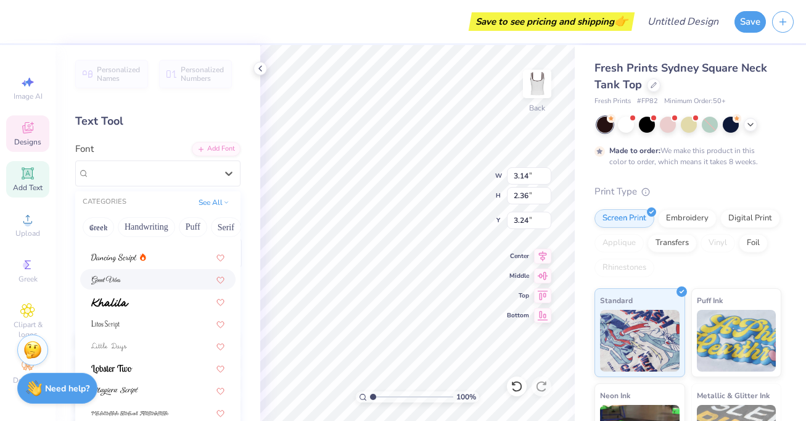
scroll to position [302, 0]
click at [154, 374] on div at bounding box center [157, 368] width 133 height 13
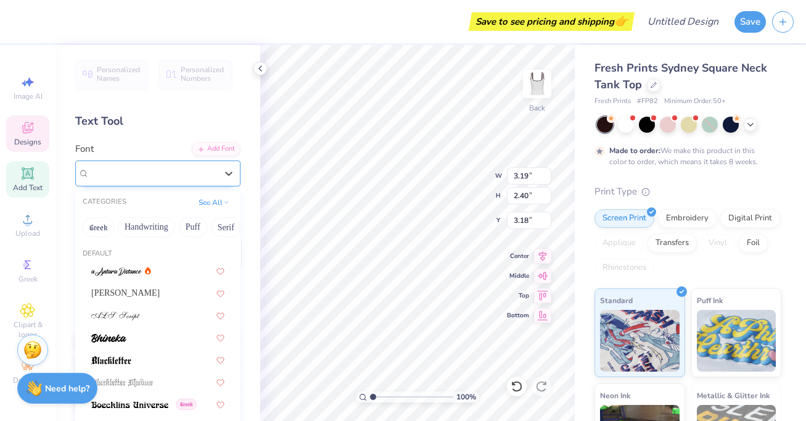
click at [160, 171] on div "Lobster Two" at bounding box center [152, 172] width 129 height 19
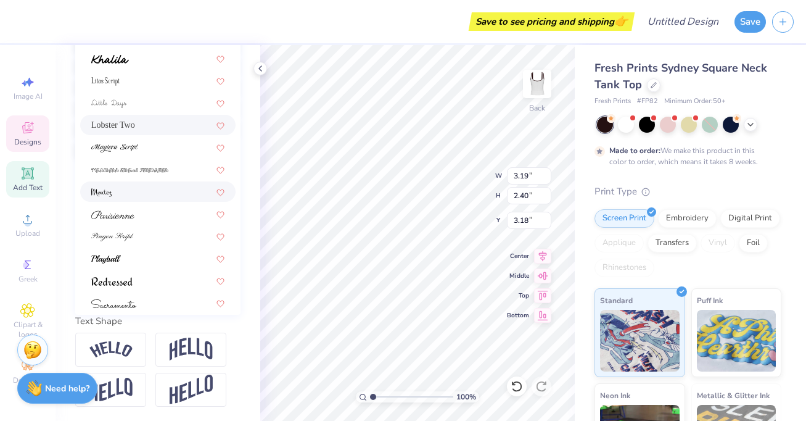
scroll to position [302, 0]
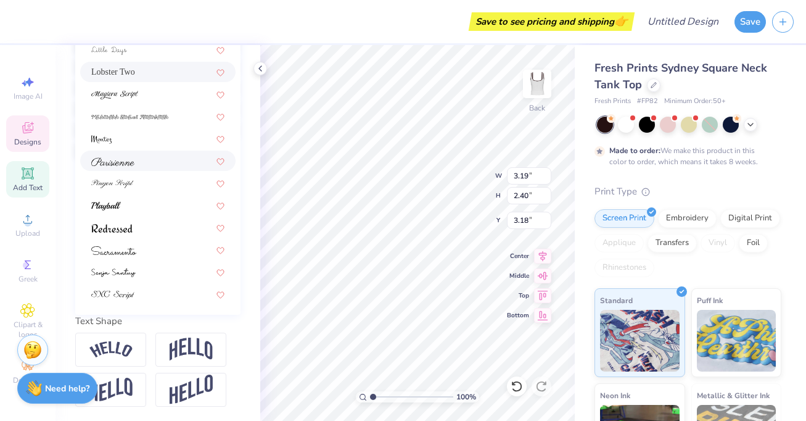
click at [144, 160] on div at bounding box center [157, 160] width 133 height 13
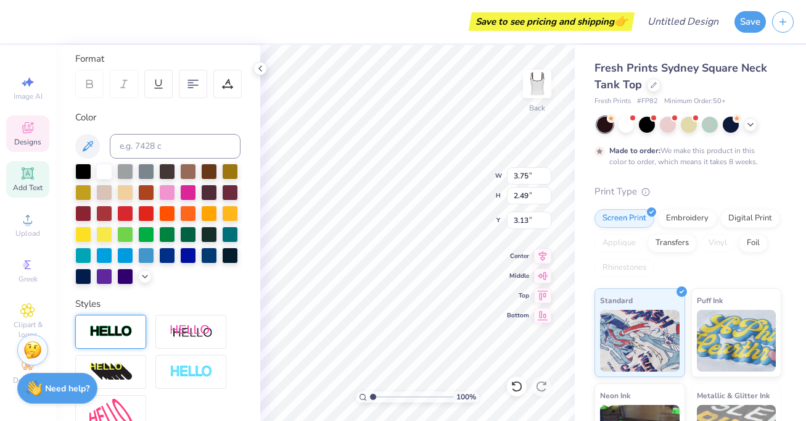
scroll to position [0, 0]
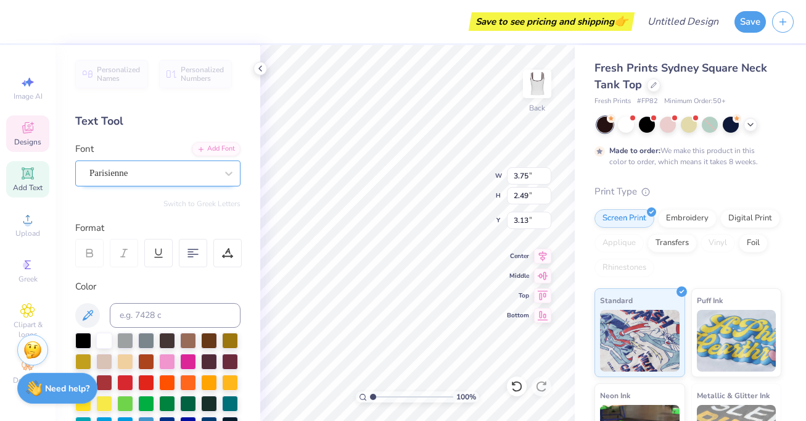
click at [134, 173] on div "Parisienne" at bounding box center [152, 172] width 129 height 19
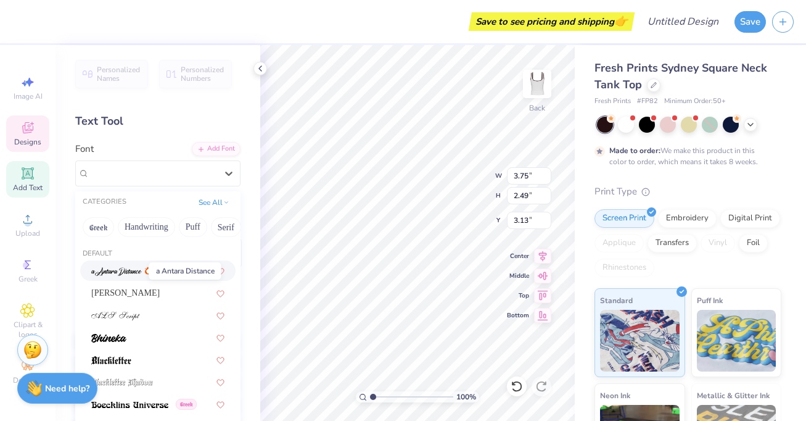
click at [131, 276] on span at bounding box center [116, 270] width 51 height 13
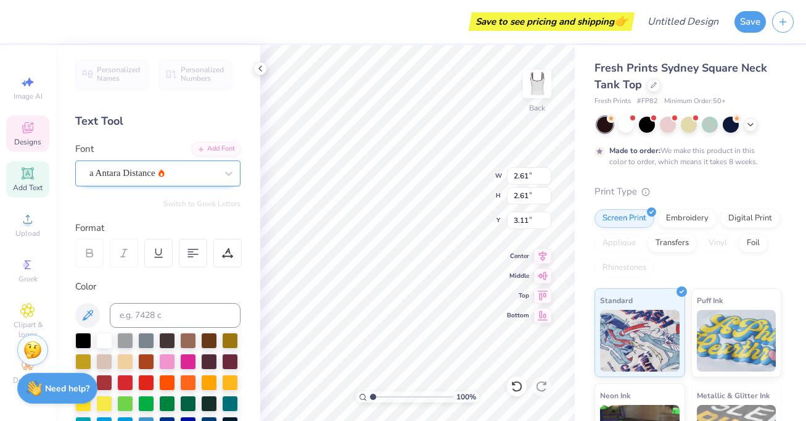
click at [131, 171] on div "a Antara Distance" at bounding box center [152, 172] width 129 height 19
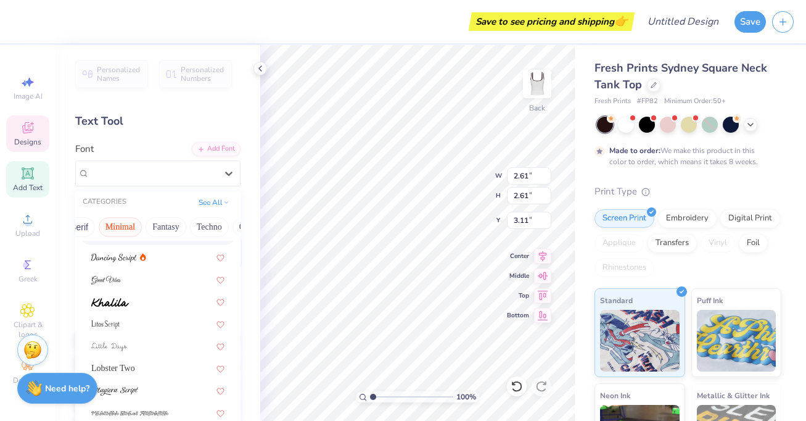
scroll to position [0, 337]
click at [163, 223] on button "Fantasy" at bounding box center [161, 227] width 41 height 20
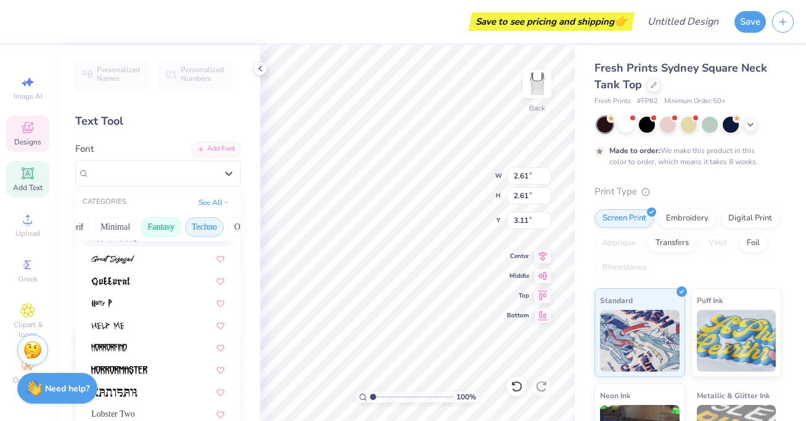
scroll to position [0, 356]
click at [208, 228] on button "Others" at bounding box center [226, 227] width 36 height 20
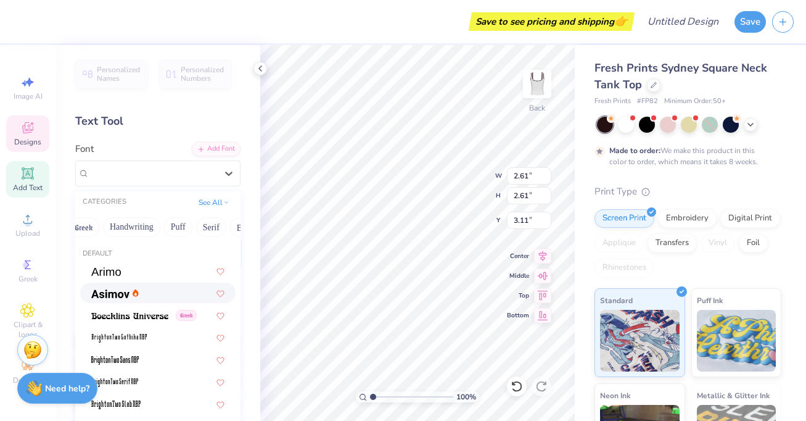
scroll to position [0, 0]
click at [104, 229] on button "Greek" at bounding box center [98, 227] width 31 height 20
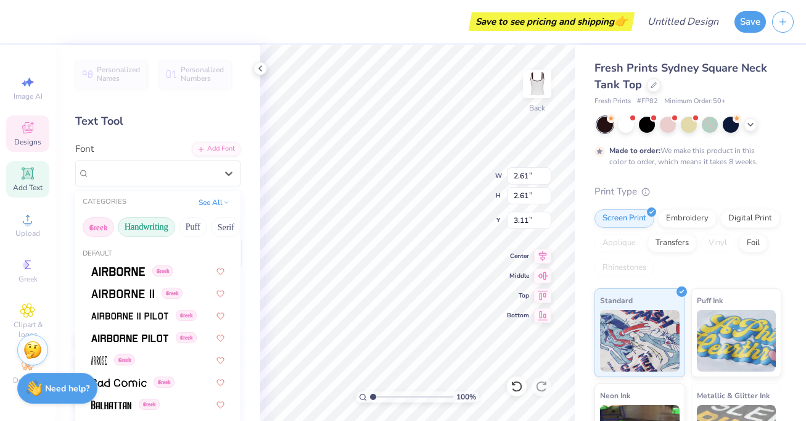
click at [146, 228] on button "Handwriting" at bounding box center [146, 227] width 57 height 20
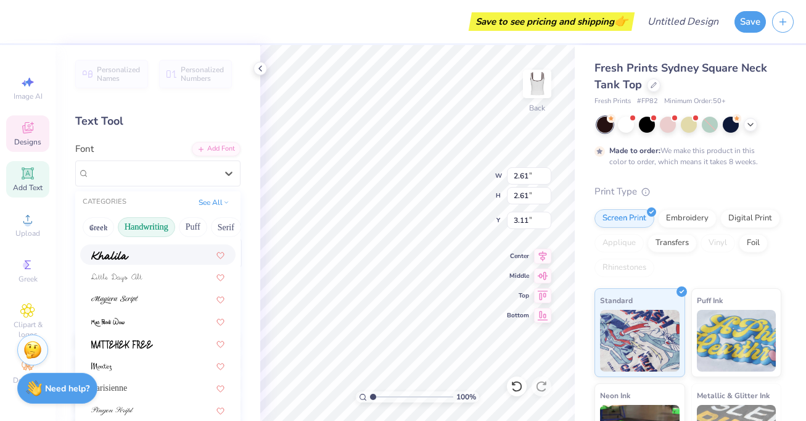
scroll to position [268, 0]
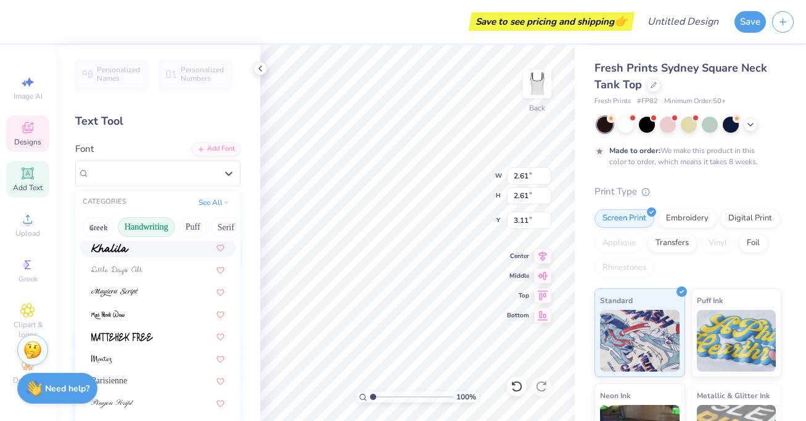
click at [138, 255] on div at bounding box center [157, 247] width 155 height 20
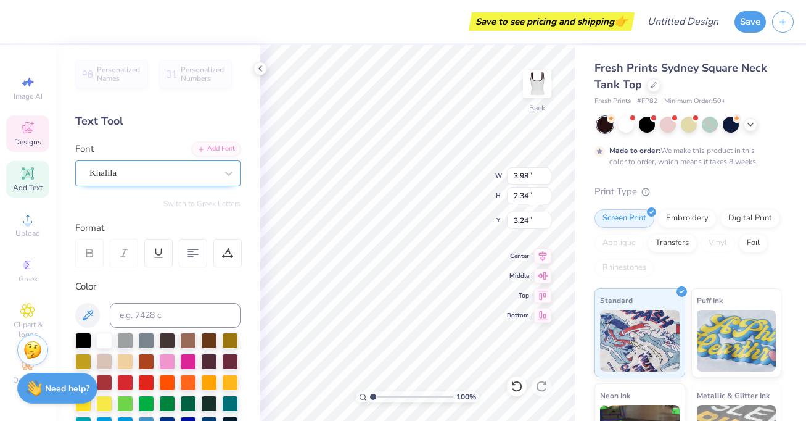
click at [148, 173] on div "Khalila" at bounding box center [152, 172] width 129 height 19
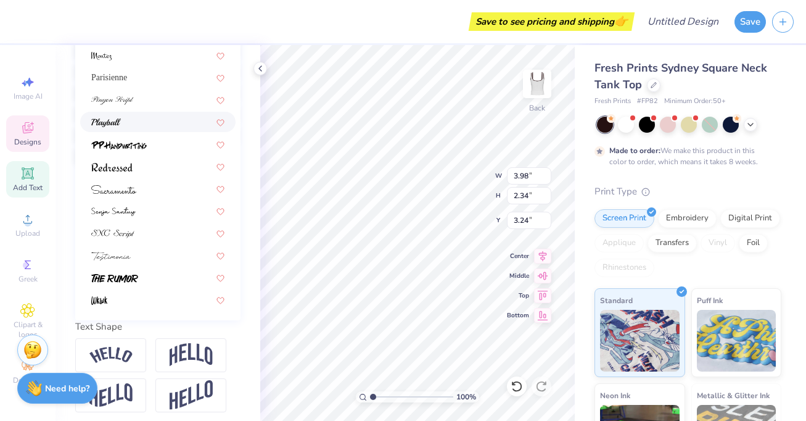
scroll to position [292, 0]
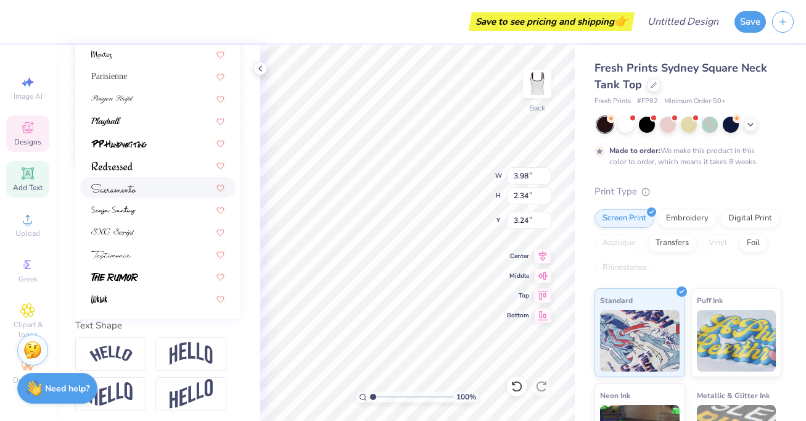
click at [141, 187] on div at bounding box center [157, 187] width 133 height 13
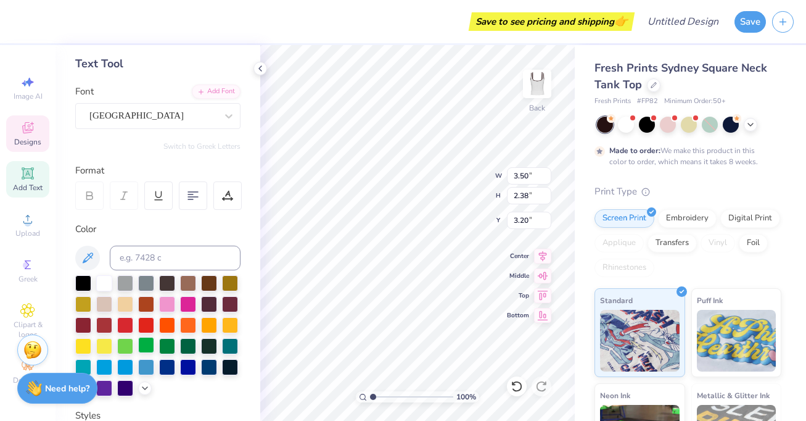
scroll to position [0, 0]
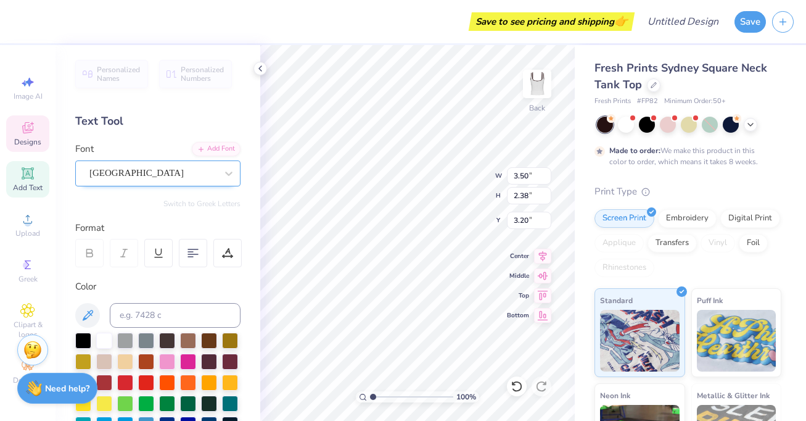
click at [139, 173] on div "[GEOGRAPHIC_DATA]" at bounding box center [152, 172] width 129 height 19
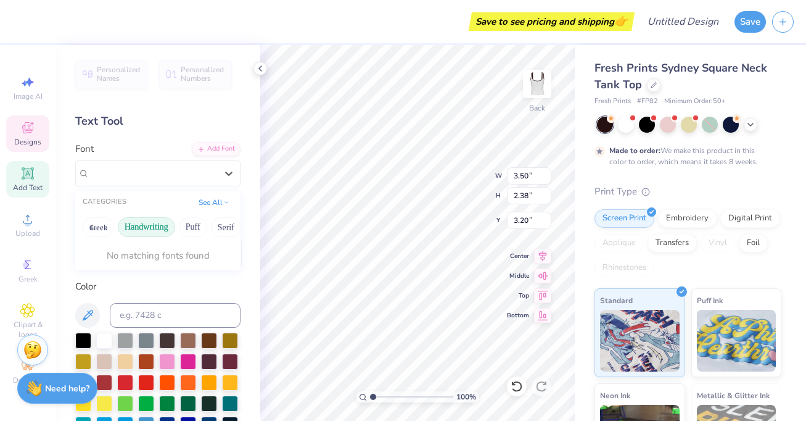
click at [187, 138] on div "Personalized Names Personalized Numbers Text Tool Add Font Font 0 results avail…" at bounding box center [157, 233] width 205 height 376
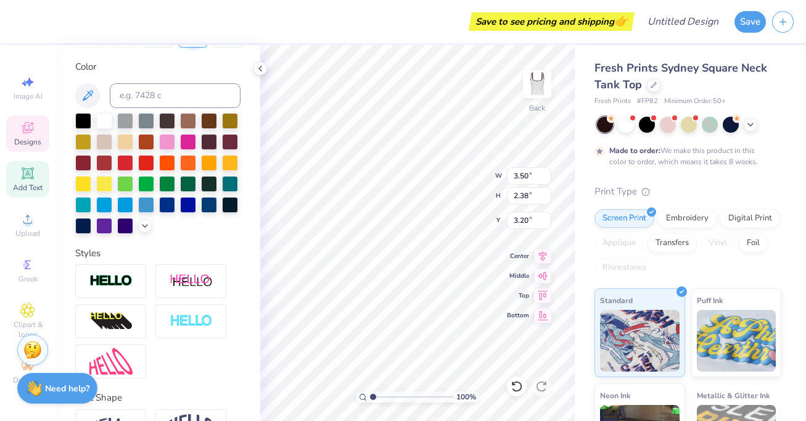
scroll to position [1, 0]
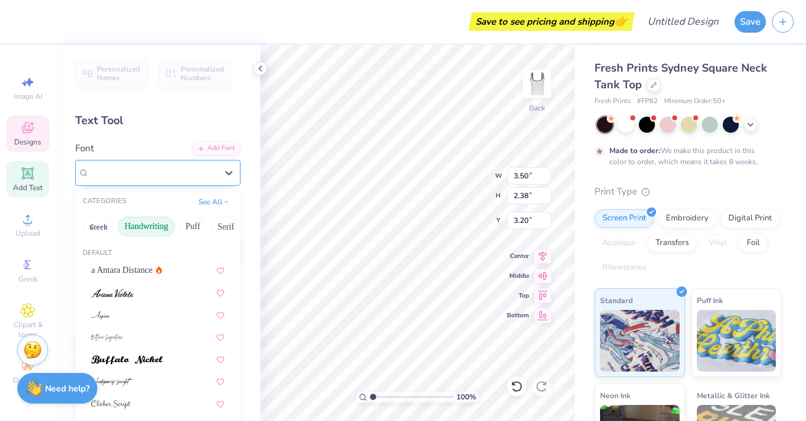
click at [183, 178] on div "[GEOGRAPHIC_DATA]" at bounding box center [152, 172] width 129 height 19
click at [129, 154] on div "Font option Sacramento selected, 23 of 28. 28 results available. Use Up and Dow…" at bounding box center [157, 163] width 165 height 44
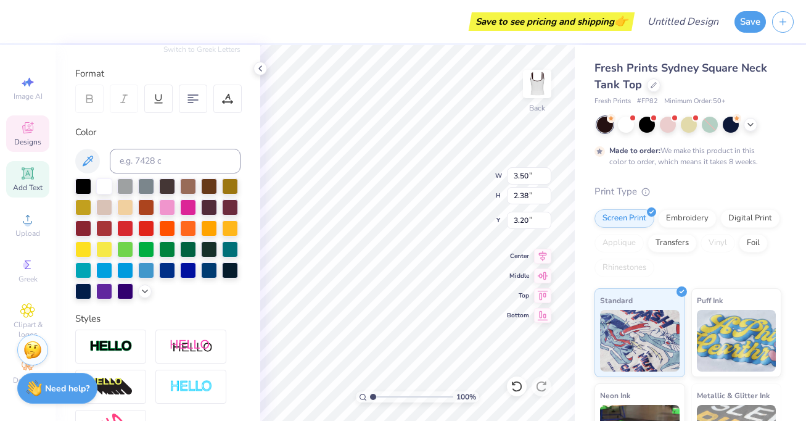
scroll to position [0, 0]
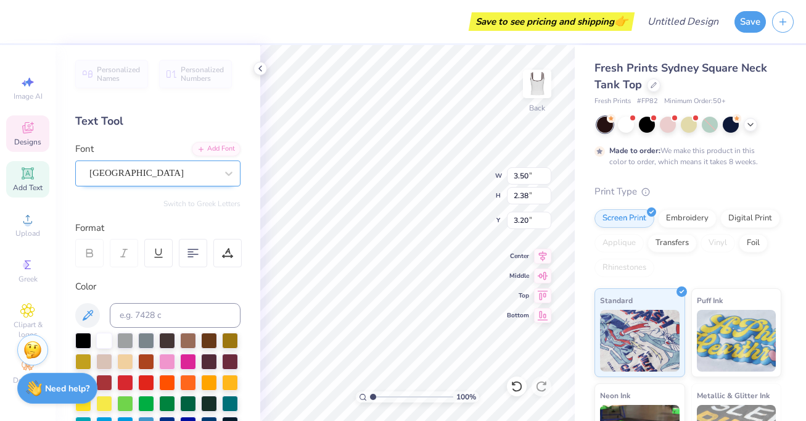
click at [131, 173] on div "[GEOGRAPHIC_DATA]" at bounding box center [152, 172] width 129 height 19
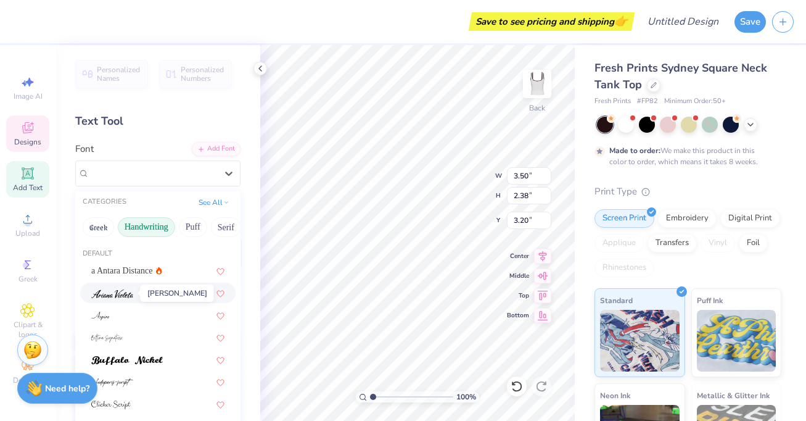
click at [131, 294] on img at bounding box center [112, 293] width 42 height 9
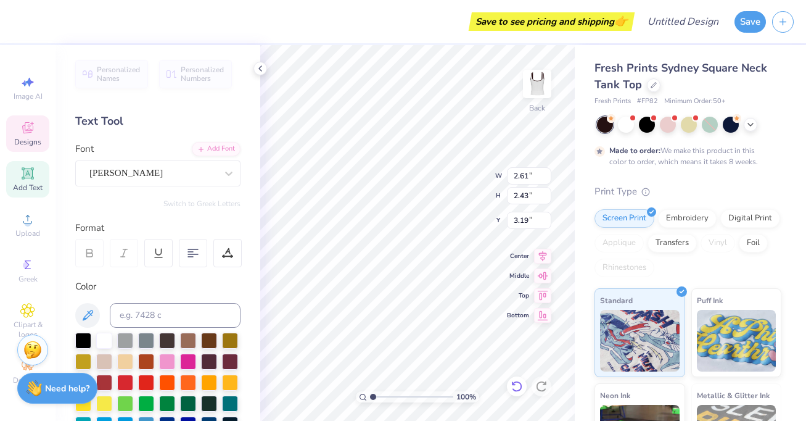
click at [517, 387] on icon at bounding box center [517, 386] width 12 height 12
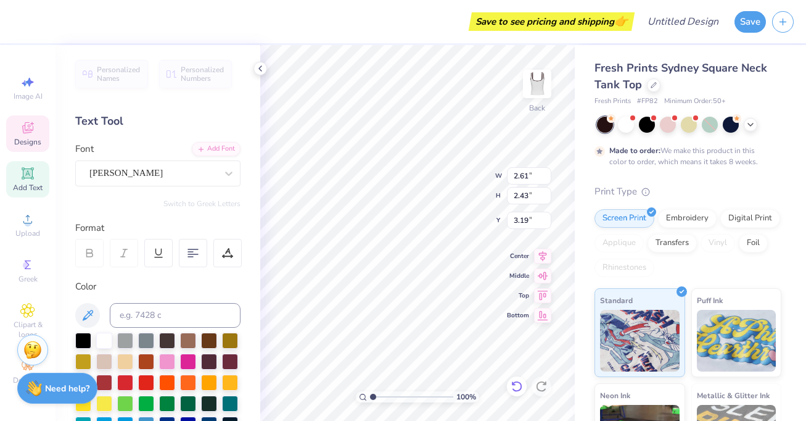
click at [517, 387] on icon at bounding box center [517, 386] width 12 height 12
click at [543, 387] on icon at bounding box center [541, 386] width 12 height 12
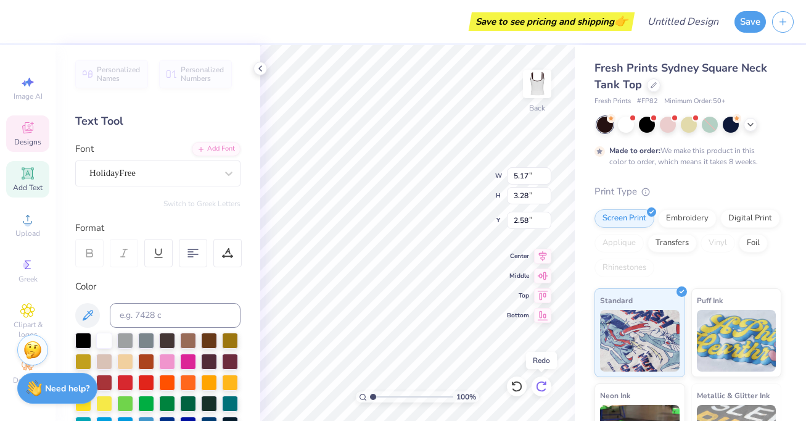
click at [543, 387] on icon at bounding box center [541, 386] width 12 height 12
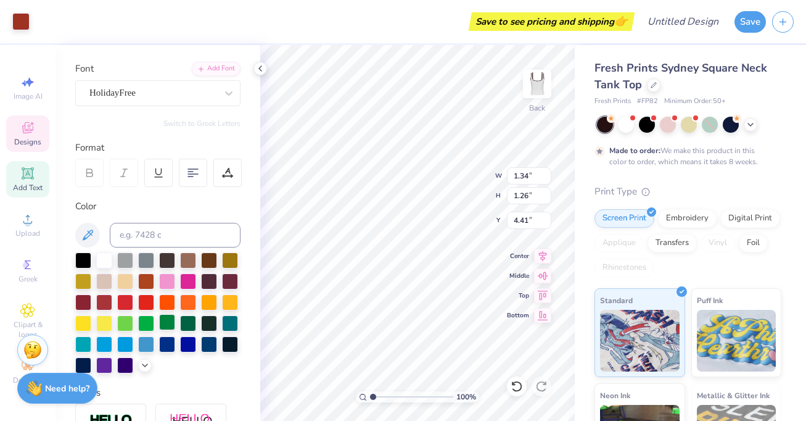
scroll to position [87, 0]
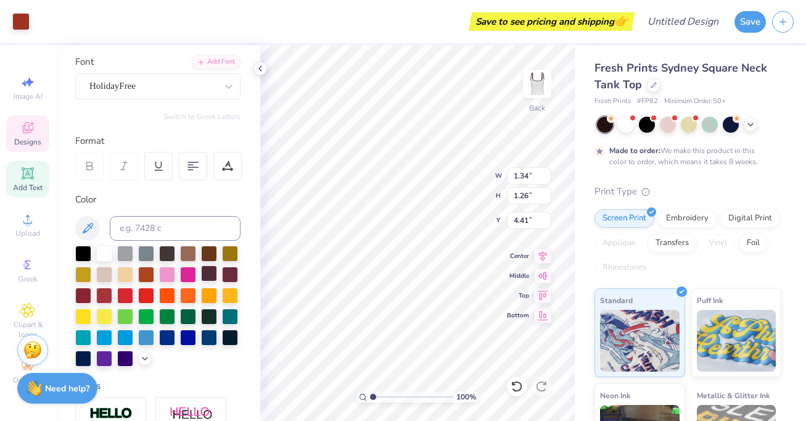
click at [213, 272] on div at bounding box center [209, 273] width 16 height 16
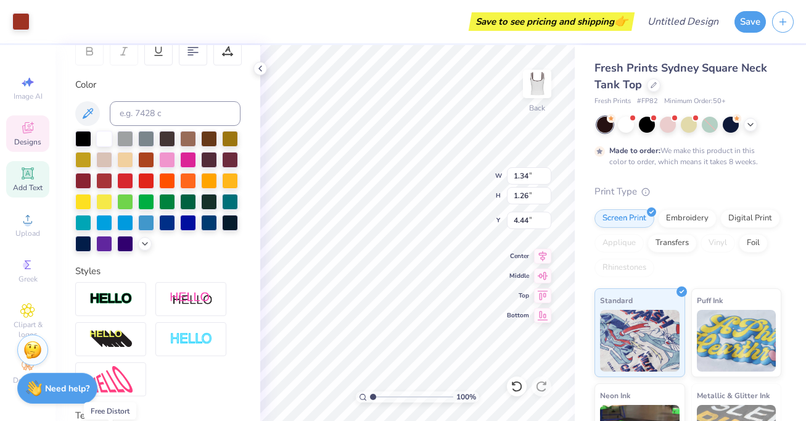
scroll to position [0, 0]
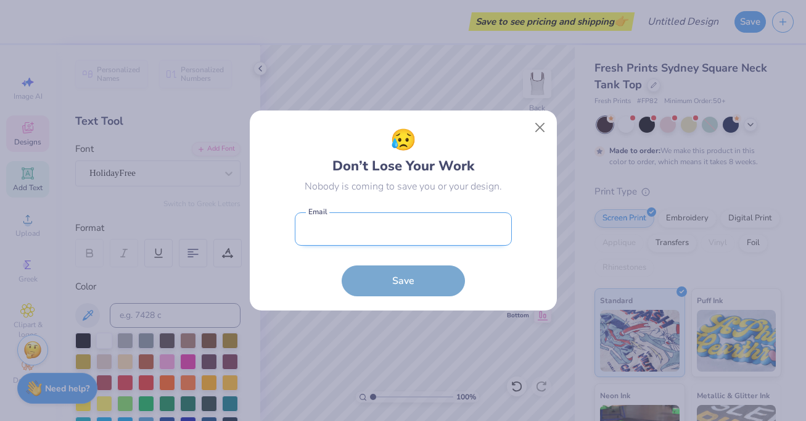
click at [443, 237] on body "Save to see pricing and shipping 👉 Design Title Save Image AI Designs Add Text …" at bounding box center [403, 210] width 806 height 421
click at [536, 126] on button "Close" at bounding box center [539, 127] width 23 height 23
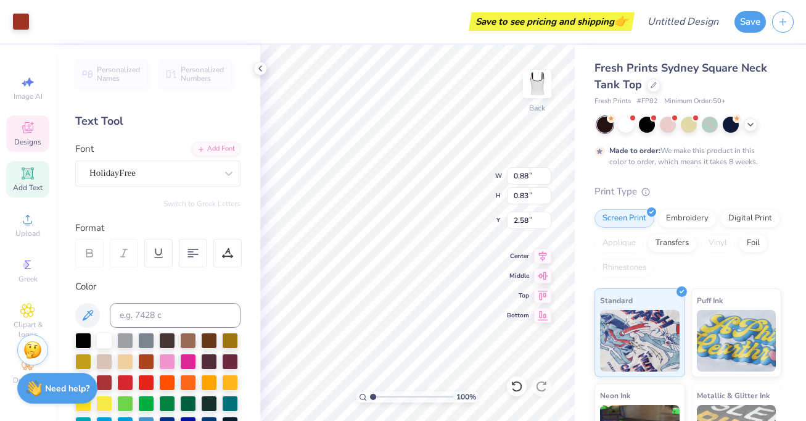
click at [586, 254] on div "Fresh Prints Sydney Square Neck Tank Top Fresh Prints # FP82 Minimum Order: 50 …" at bounding box center [690, 306] width 231 height 522
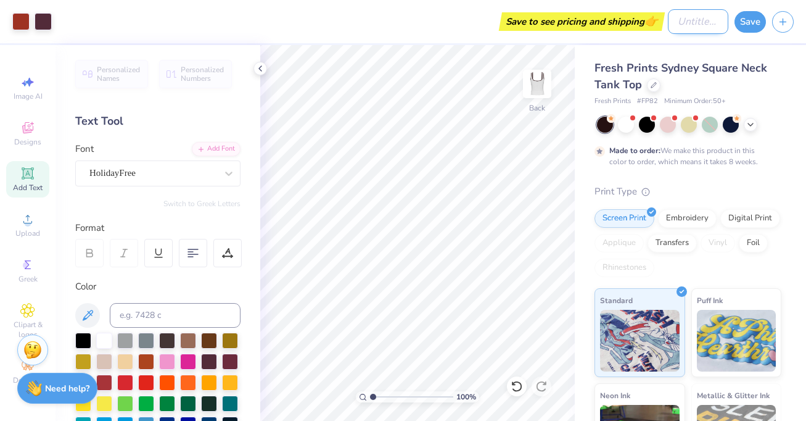
click at [690, 23] on input "Design Title" at bounding box center [698, 21] width 60 height 25
click at [744, 18] on button "Save" at bounding box center [749, 20] width 31 height 22
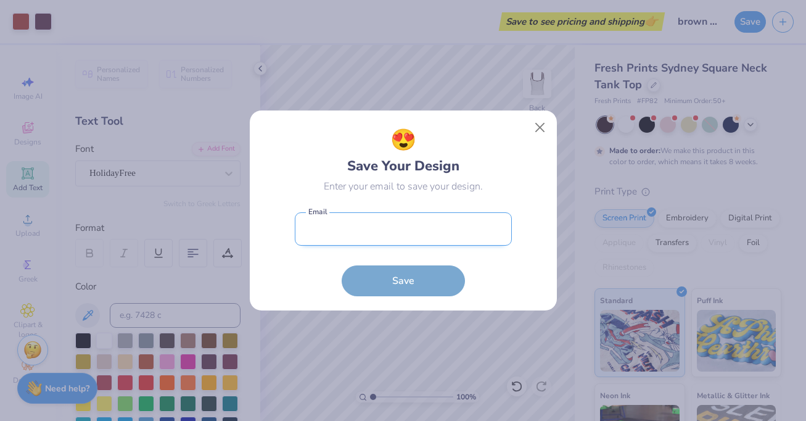
click at [337, 228] on input "email" at bounding box center [403, 229] width 217 height 34
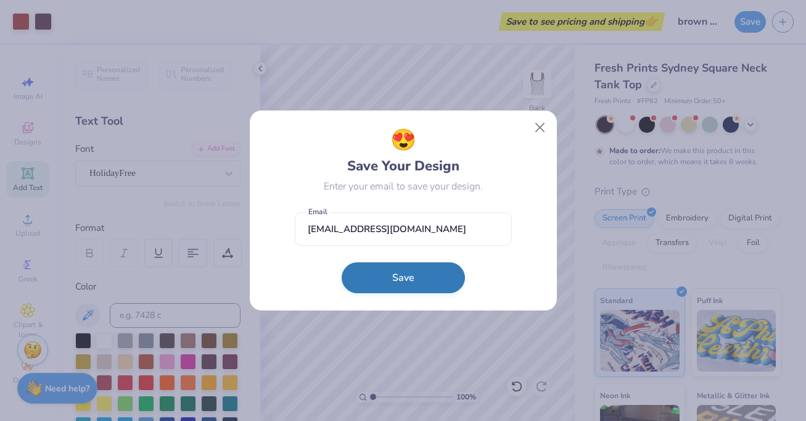
click at [417, 277] on button "Save" at bounding box center [403, 277] width 123 height 31
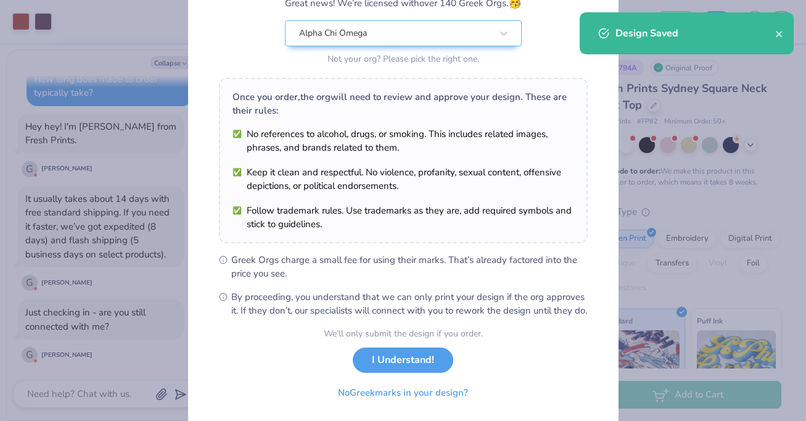
scroll to position [157, 0]
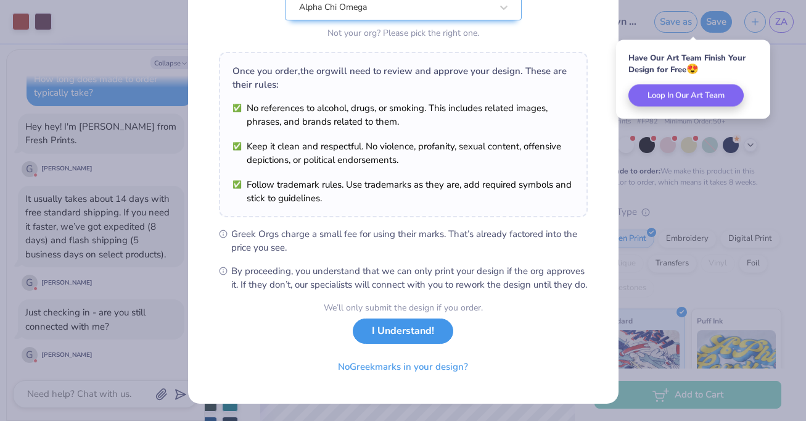
click at [416, 333] on button "I Understand!" at bounding box center [403, 330] width 101 height 25
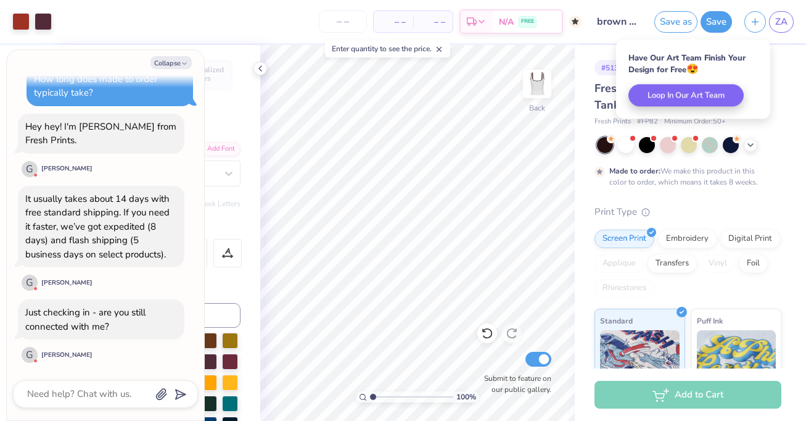
scroll to position [0, 0]
click at [114, 392] on textarea at bounding box center [88, 393] width 125 height 17
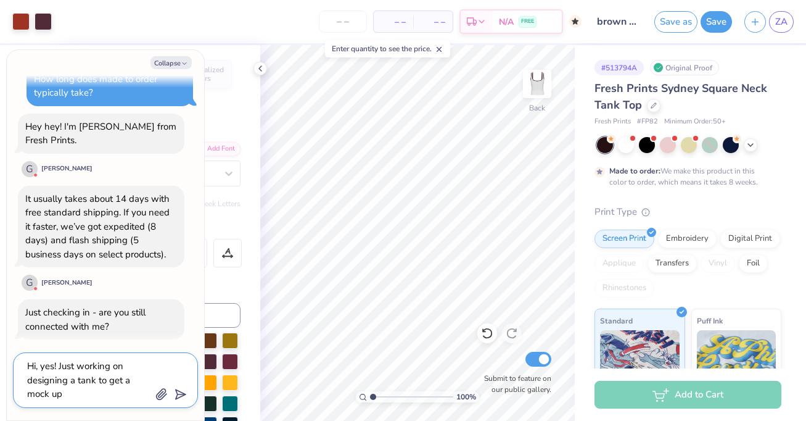
click at [181, 394] on line "submit" at bounding box center [182, 394] width 8 height 8
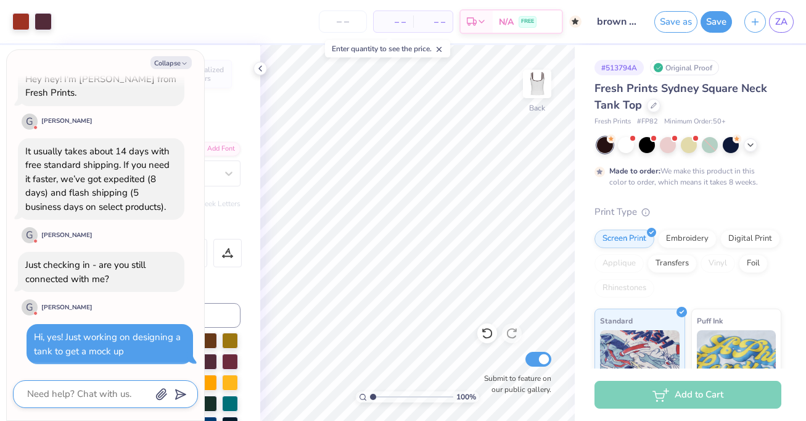
scroll to position [203, 0]
click at [419, 47] on div "Enter quantity to see the price." at bounding box center [387, 48] width 125 height 17
click at [398, 29] on div "– – Per Item" at bounding box center [393, 21] width 39 height 21
click at [395, 16] on span "– –" at bounding box center [393, 21] width 25 height 13
click at [343, 25] on input "number" at bounding box center [343, 21] width 48 height 22
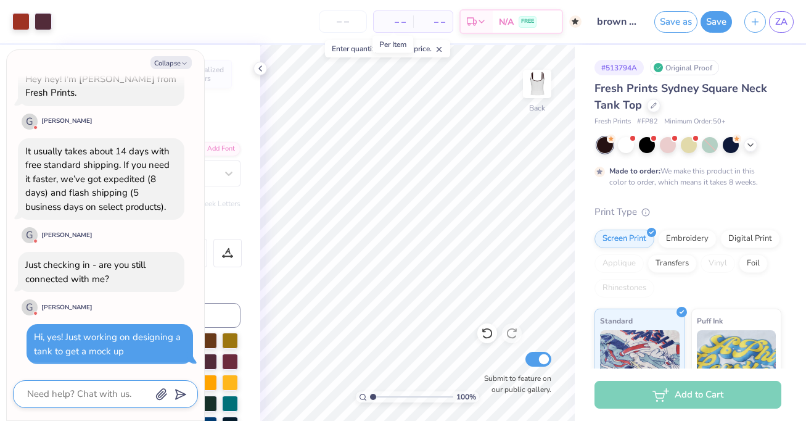
click at [403, 18] on span "– –" at bounding box center [393, 21] width 25 height 13
click at [348, 28] on input "number" at bounding box center [343, 21] width 48 height 22
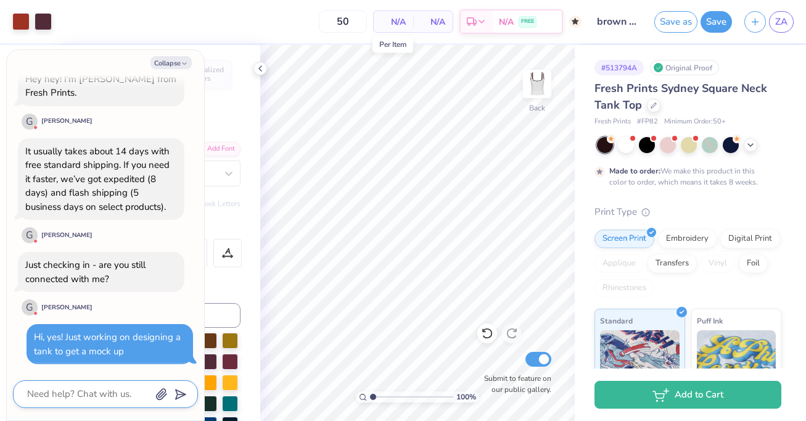
click at [404, 22] on span "N/A" at bounding box center [393, 21] width 25 height 13
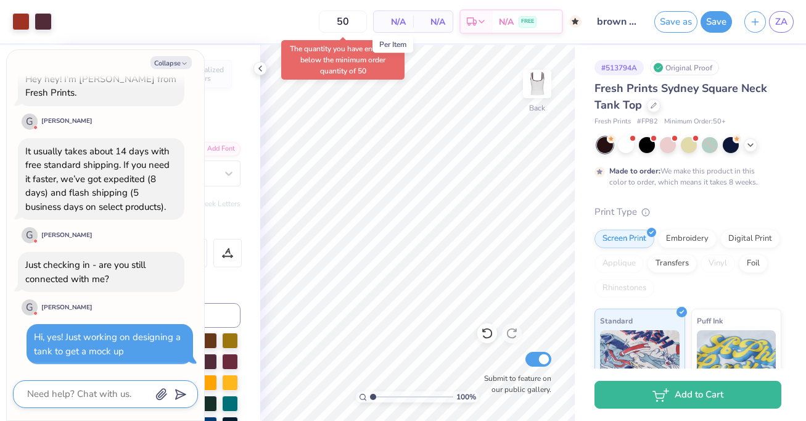
click at [404, 22] on span "N/A" at bounding box center [393, 21] width 25 height 13
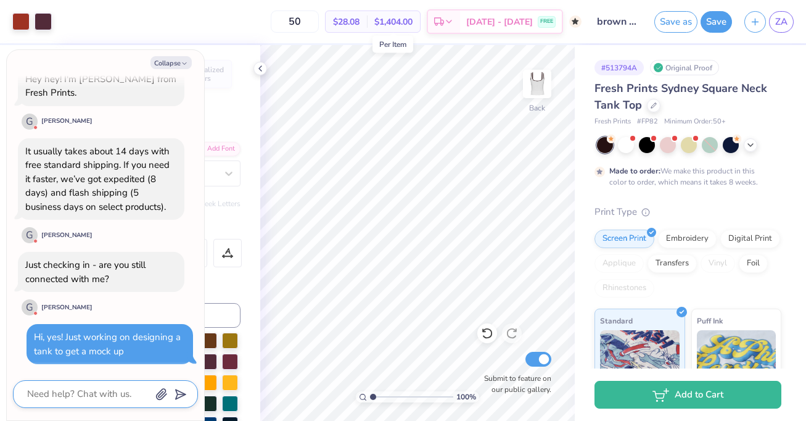
drag, startPoint x: 326, startPoint y: 16, endPoint x: 285, endPoint y: 17, distance: 40.7
click at [285, 17] on div "50 $28.08 Per Item $1,404.00 Total Est. Delivery [DATE] - [DATE] FREE" at bounding box center [319, 21] width 523 height 43
click at [65, 393] on textarea at bounding box center [88, 393] width 125 height 17
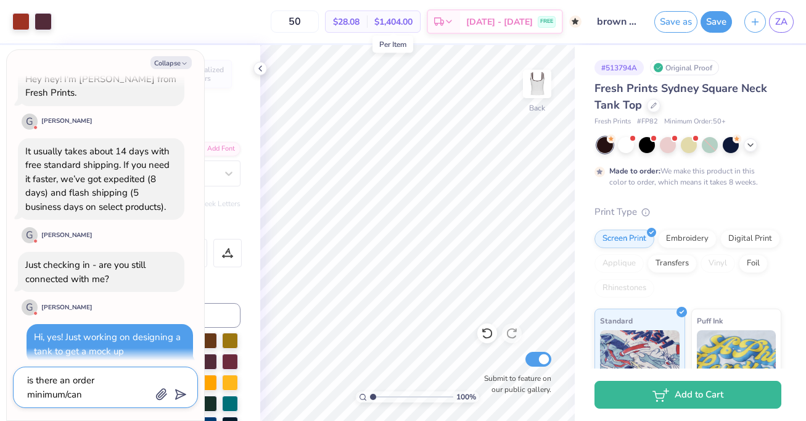
scroll to position [216, 0]
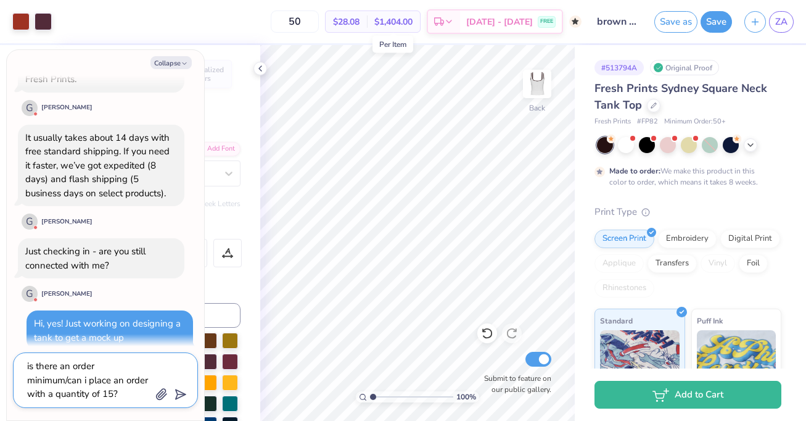
click at [125, 393] on textarea "is there an order minimum/can i place an order with a quantity of 15?" at bounding box center [88, 380] width 125 height 44
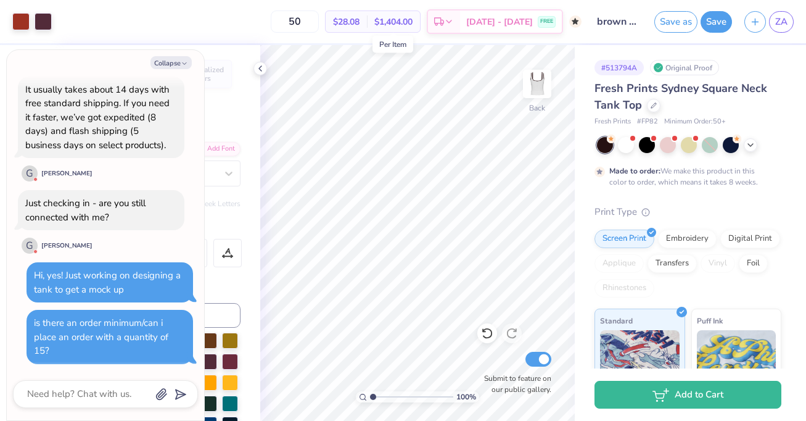
scroll to position [264, 0]
click at [17, 22] on div at bounding box center [20, 20] width 17 height 17
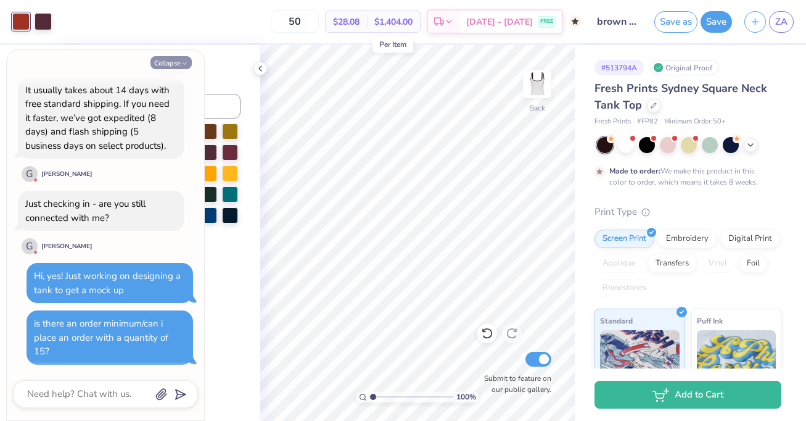
click at [181, 60] on icon "button" at bounding box center [184, 63] width 7 height 7
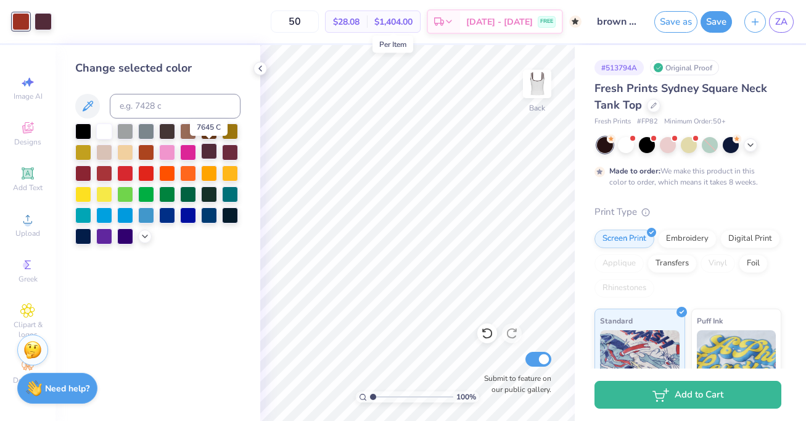
click at [211, 152] on div at bounding box center [209, 151] width 16 height 16
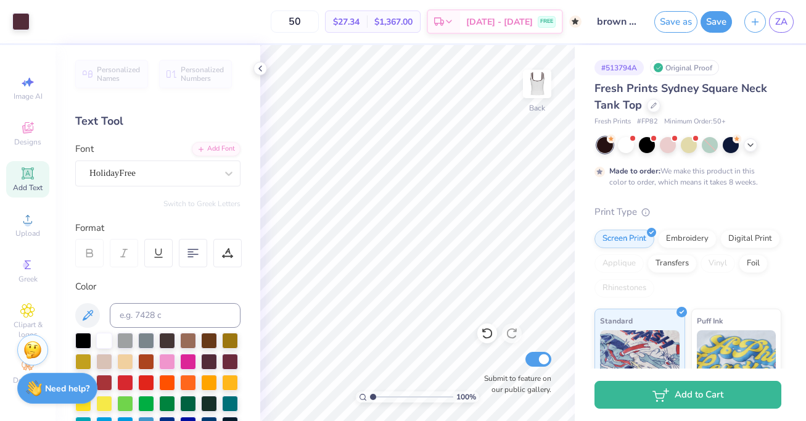
click at [367, 14] on div "$27.34 Per Item" at bounding box center [346, 21] width 41 height 21
click at [358, 20] on span "$27.34" at bounding box center [346, 21] width 27 height 13
click at [413, 15] on span "$1,367.00" at bounding box center [393, 21] width 38 height 13
click at [717, 20] on button "Save" at bounding box center [715, 20] width 31 height 22
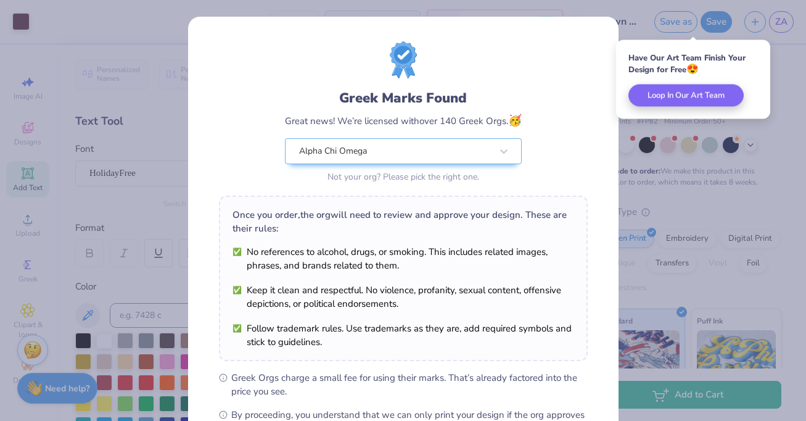
scroll to position [157, 0]
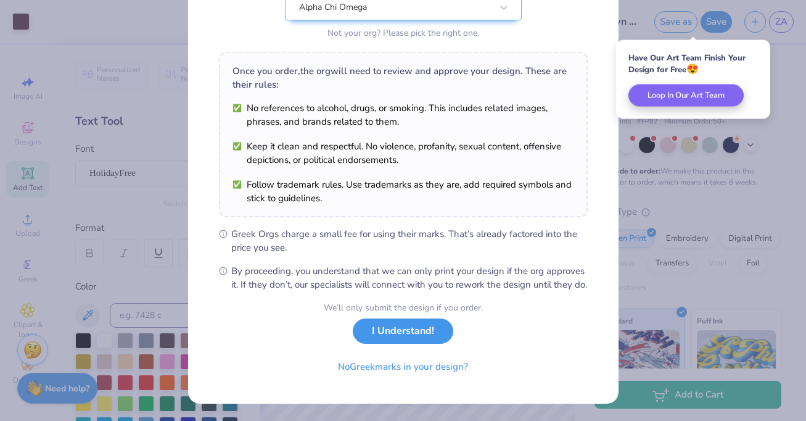
click at [414, 339] on button "I Understand!" at bounding box center [403, 330] width 101 height 25
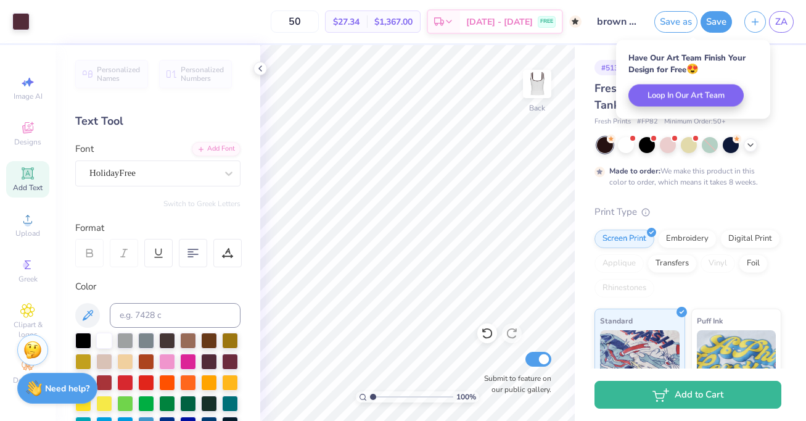
scroll to position [0, 0]
click at [67, 392] on div "Need help? Chat with us." at bounding box center [57, 386] width 80 height 31
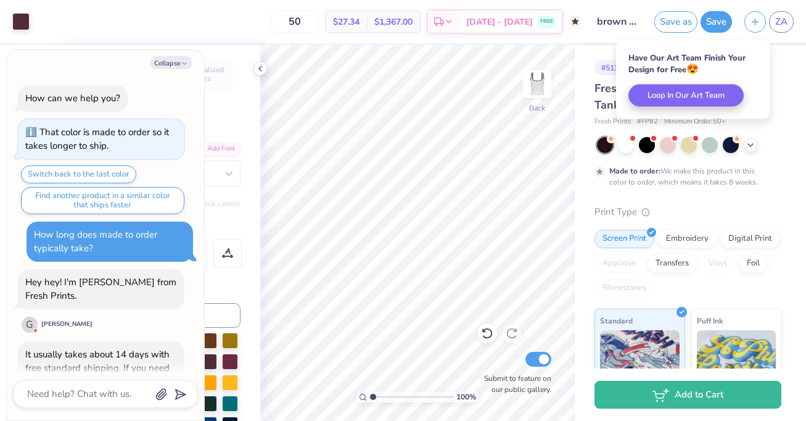
scroll to position [336, 0]
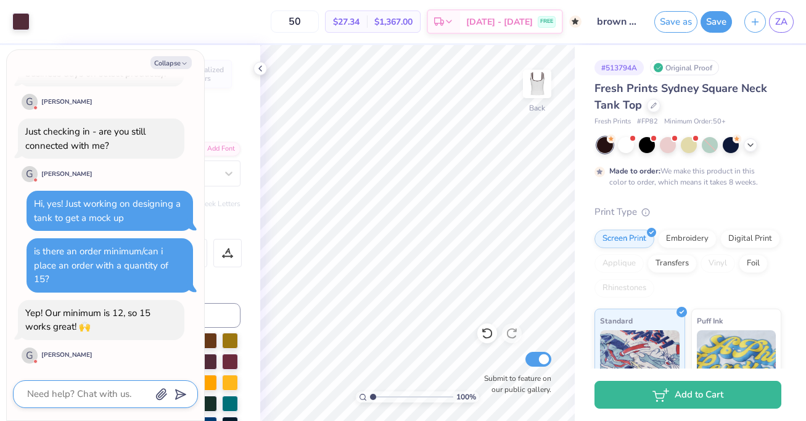
click at [97, 395] on textarea at bounding box center [88, 393] width 125 height 17
